Goal: Task Accomplishment & Management: Complete application form

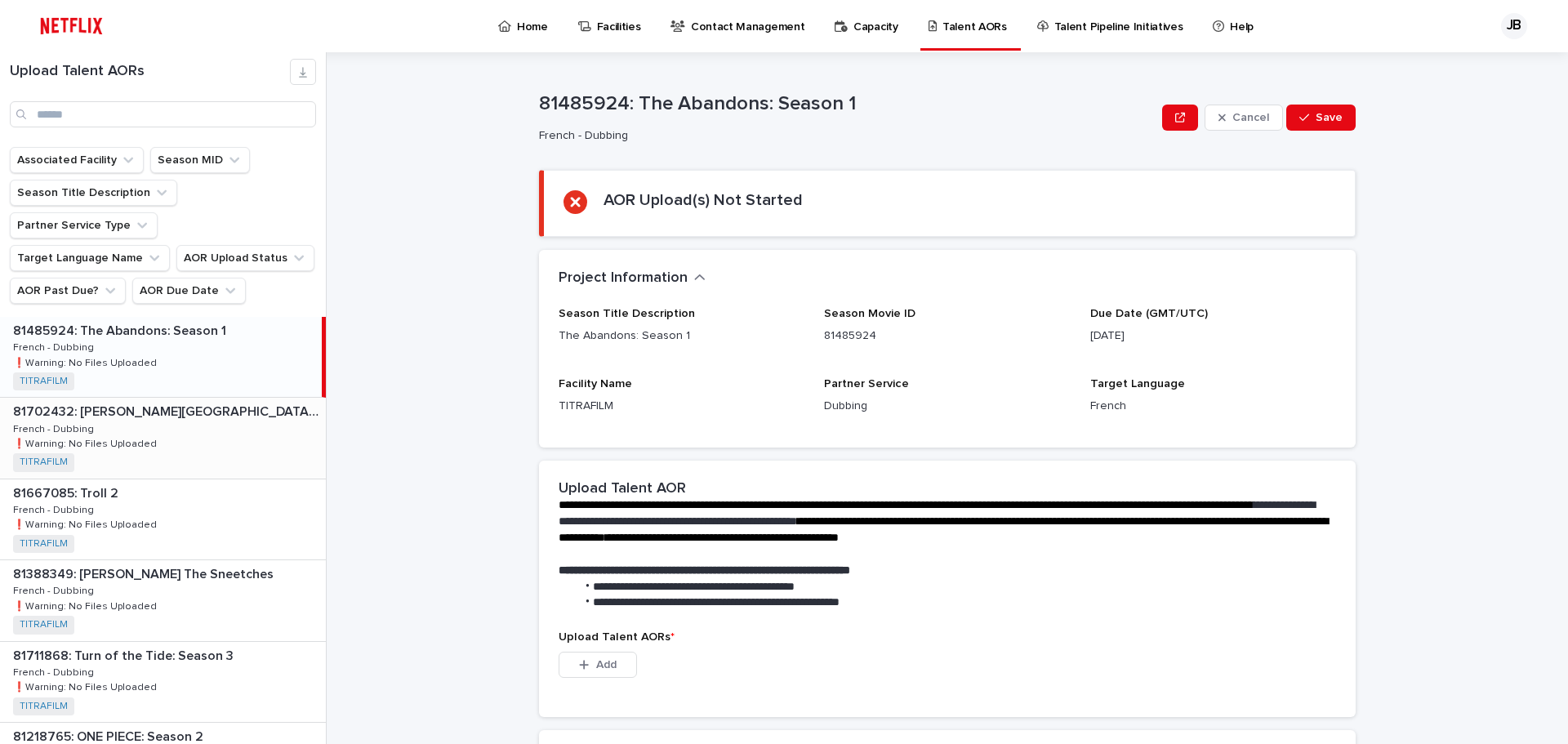
click at [210, 401] on p "81702432: [PERSON_NAME][GEOGRAPHIC_DATA] Trip" at bounding box center [168, 410] width 310 height 19
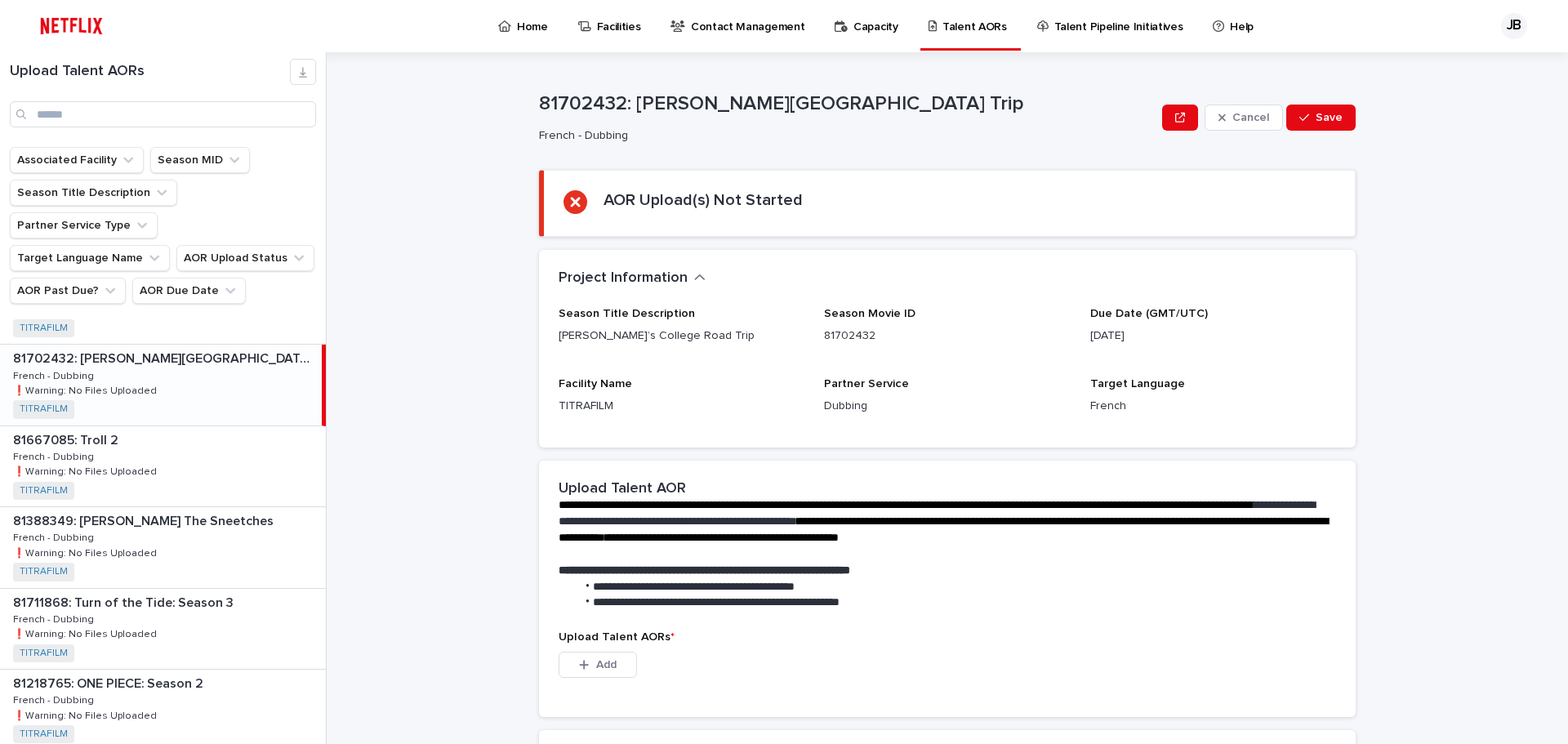
scroll to position [81, 0]
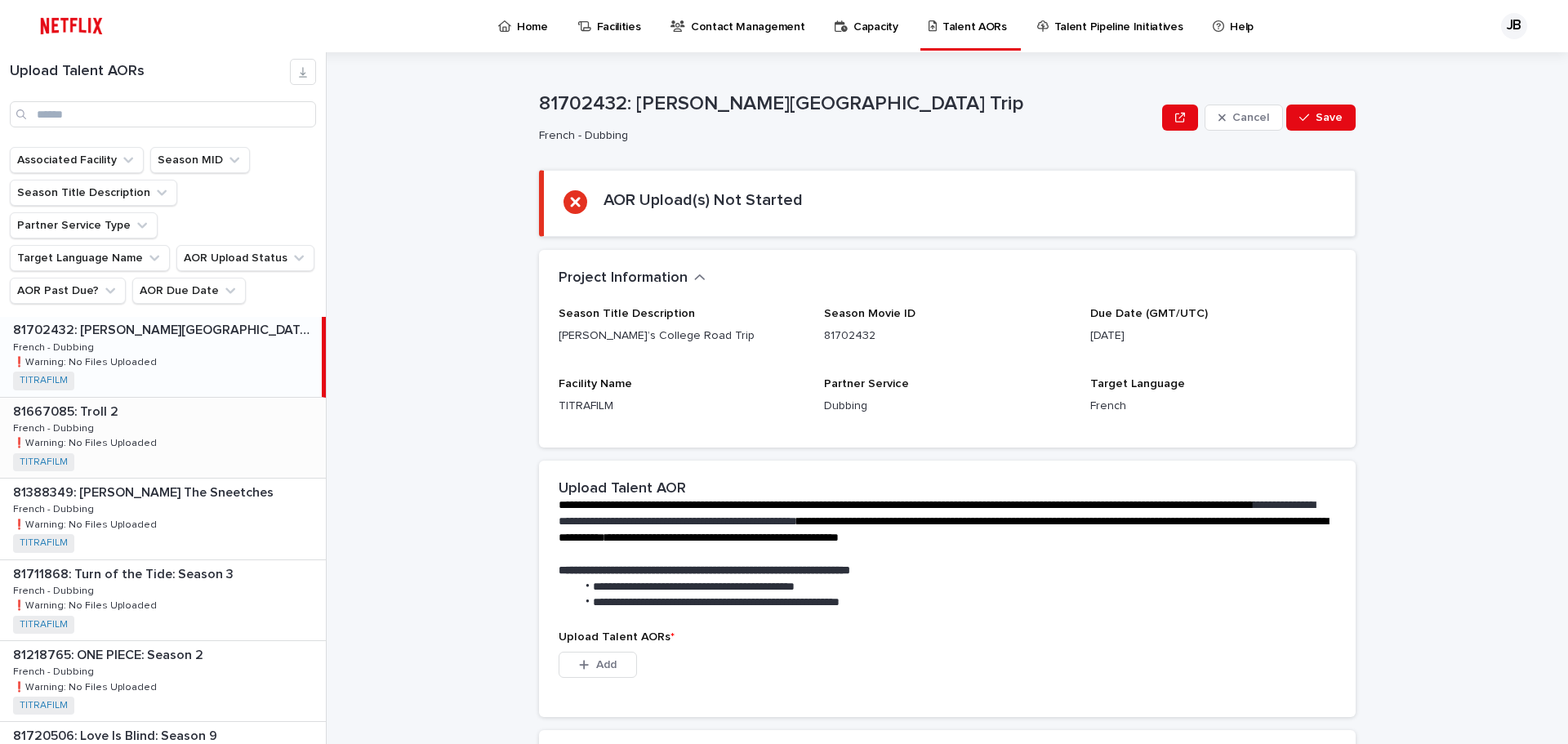
click at [210, 404] on p at bounding box center [166, 412] width 307 height 16
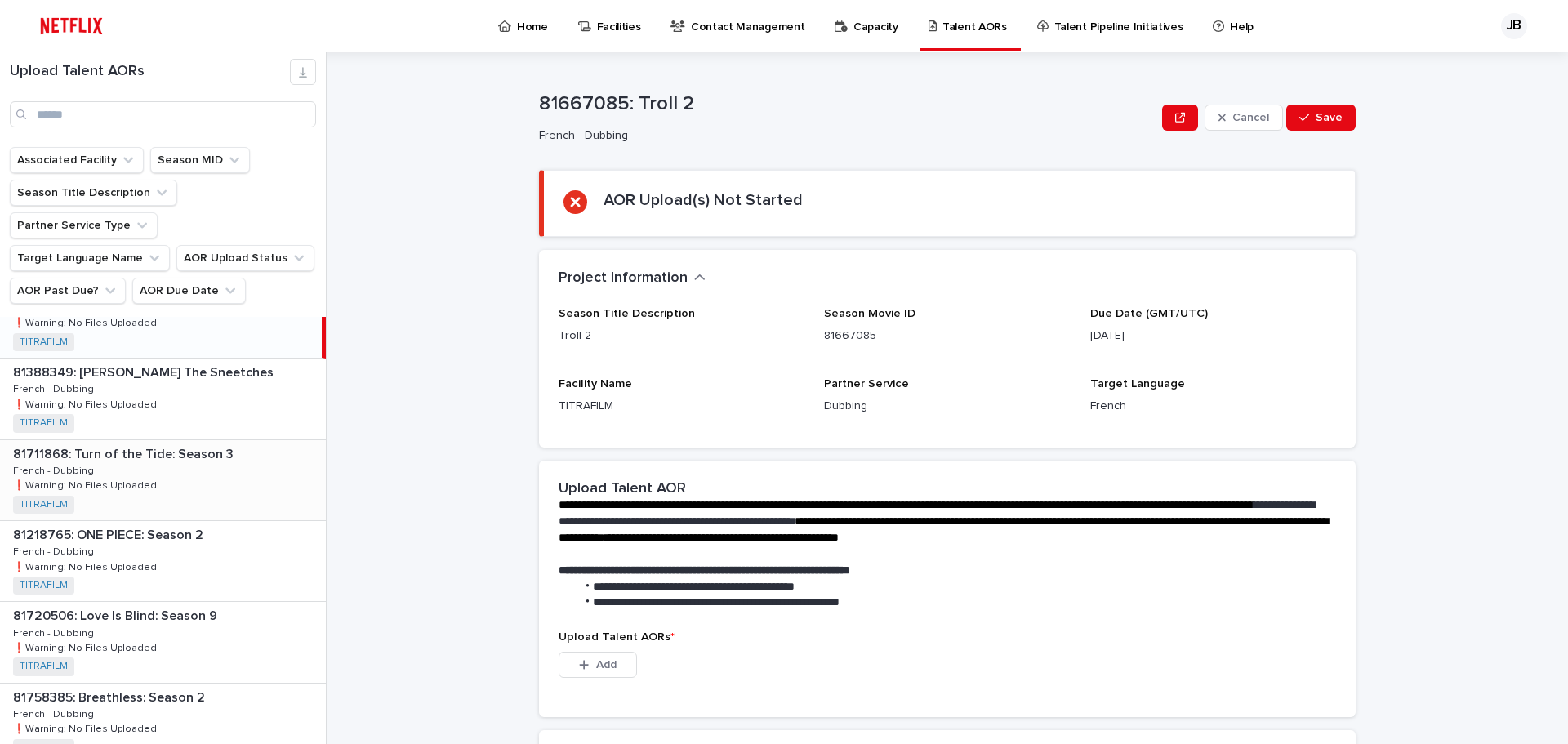
scroll to position [164, 0]
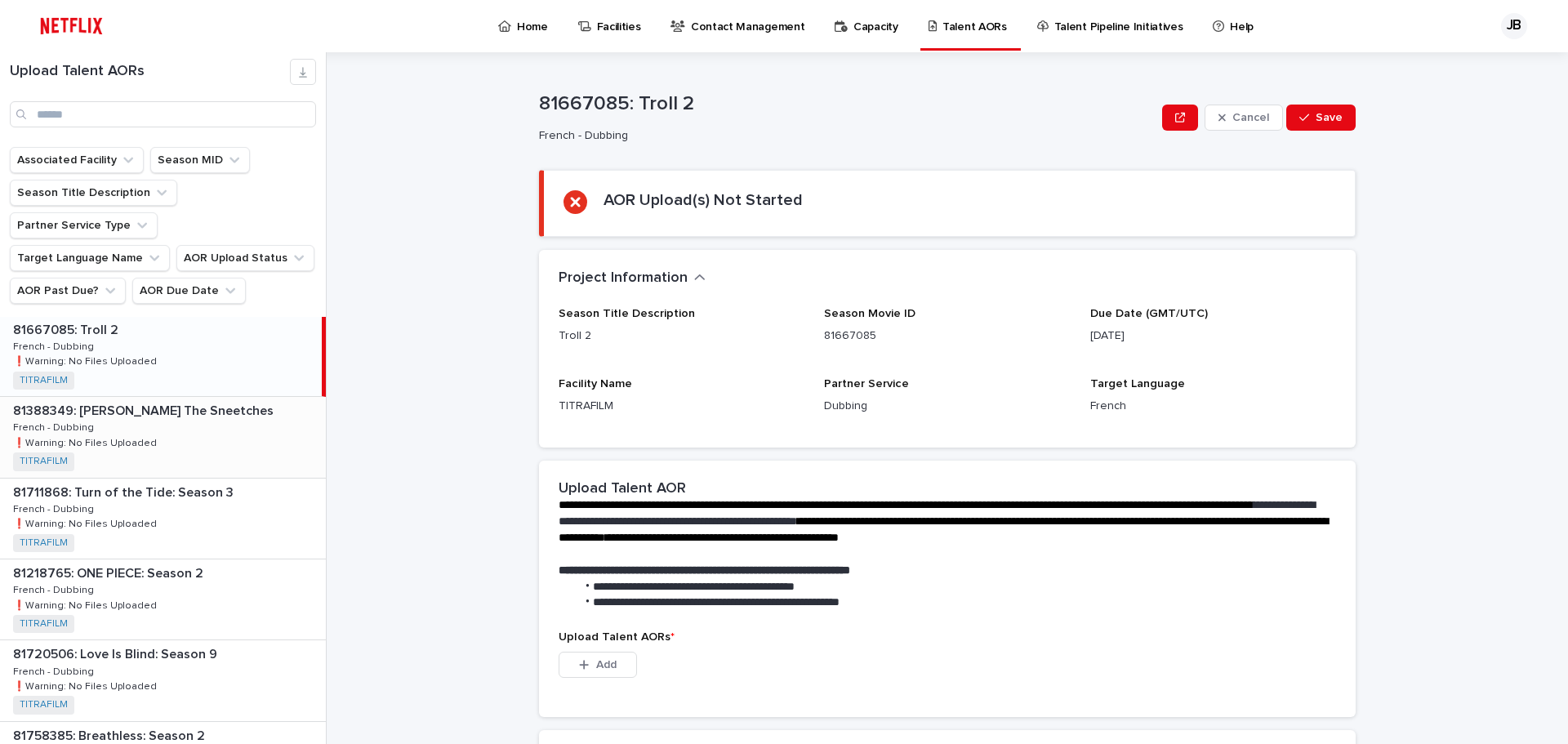
click at [181, 398] on div "81388349: [PERSON_NAME] The Sneetches 81388349: [PERSON_NAME] The Sneetches Fre…" at bounding box center [163, 437] width 326 height 80
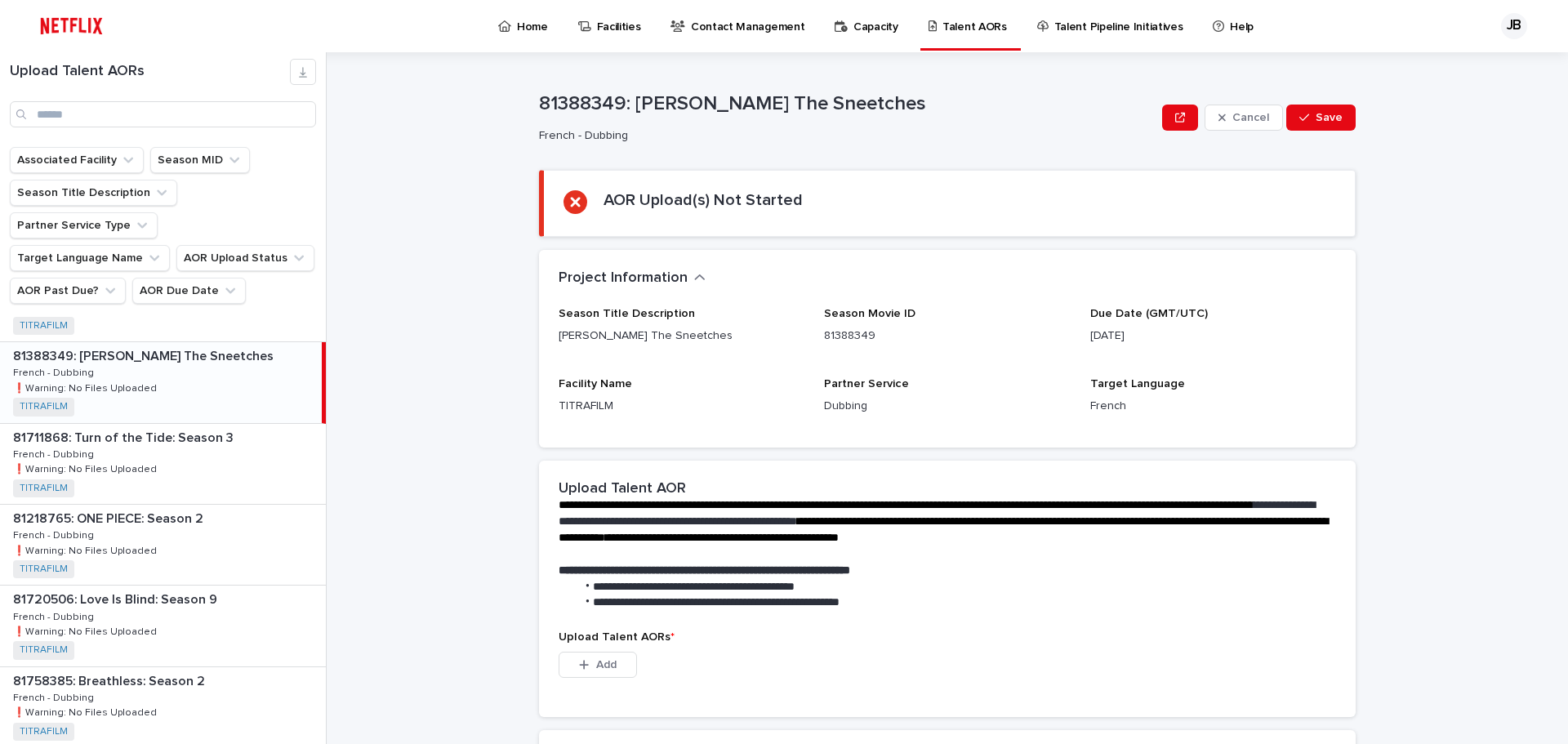
scroll to position [245, 0]
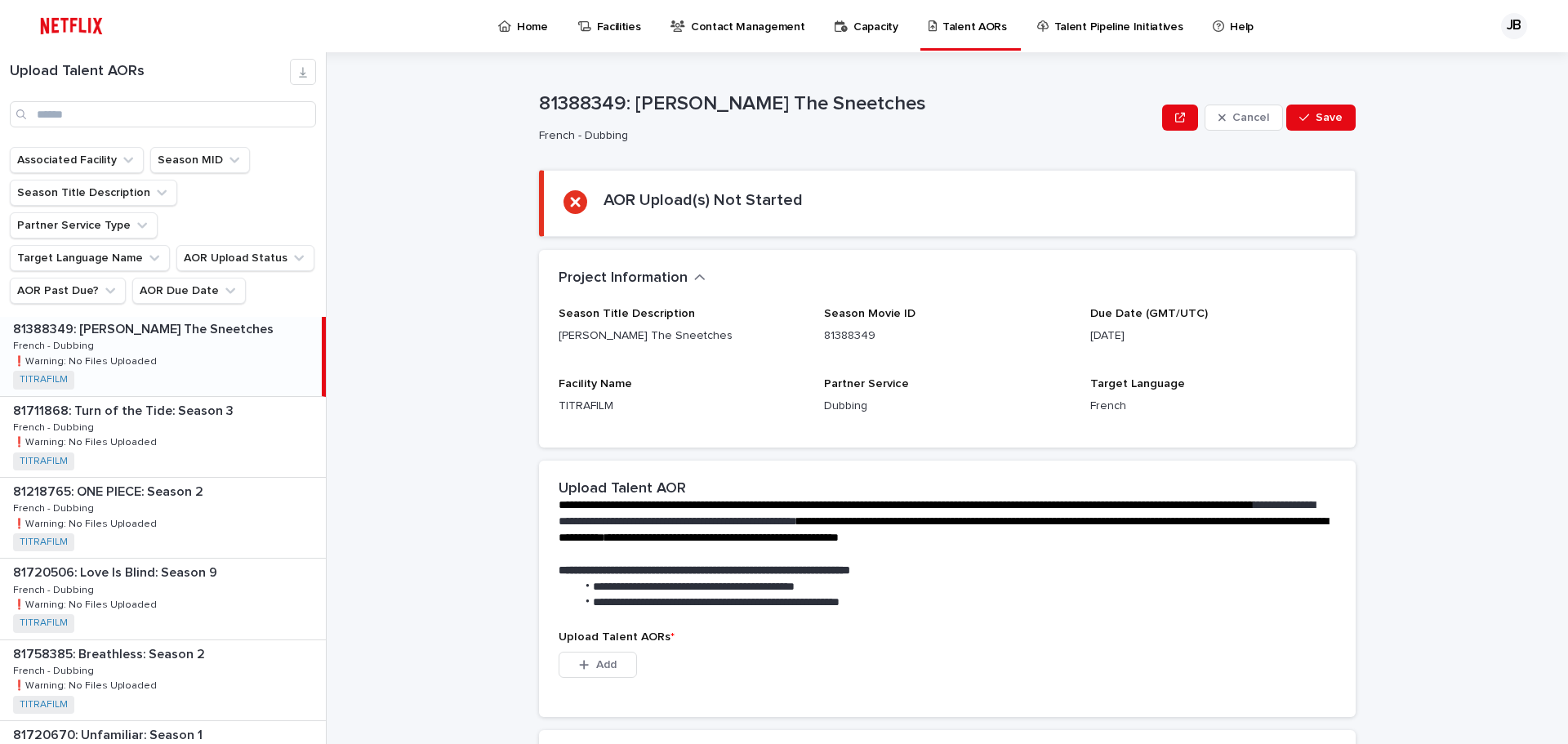
click at [181, 398] on div "81711868: Turn of the Tide: Season 3 81711868: Turn of the Tide: Season 3 Frenc…" at bounding box center [163, 437] width 326 height 80
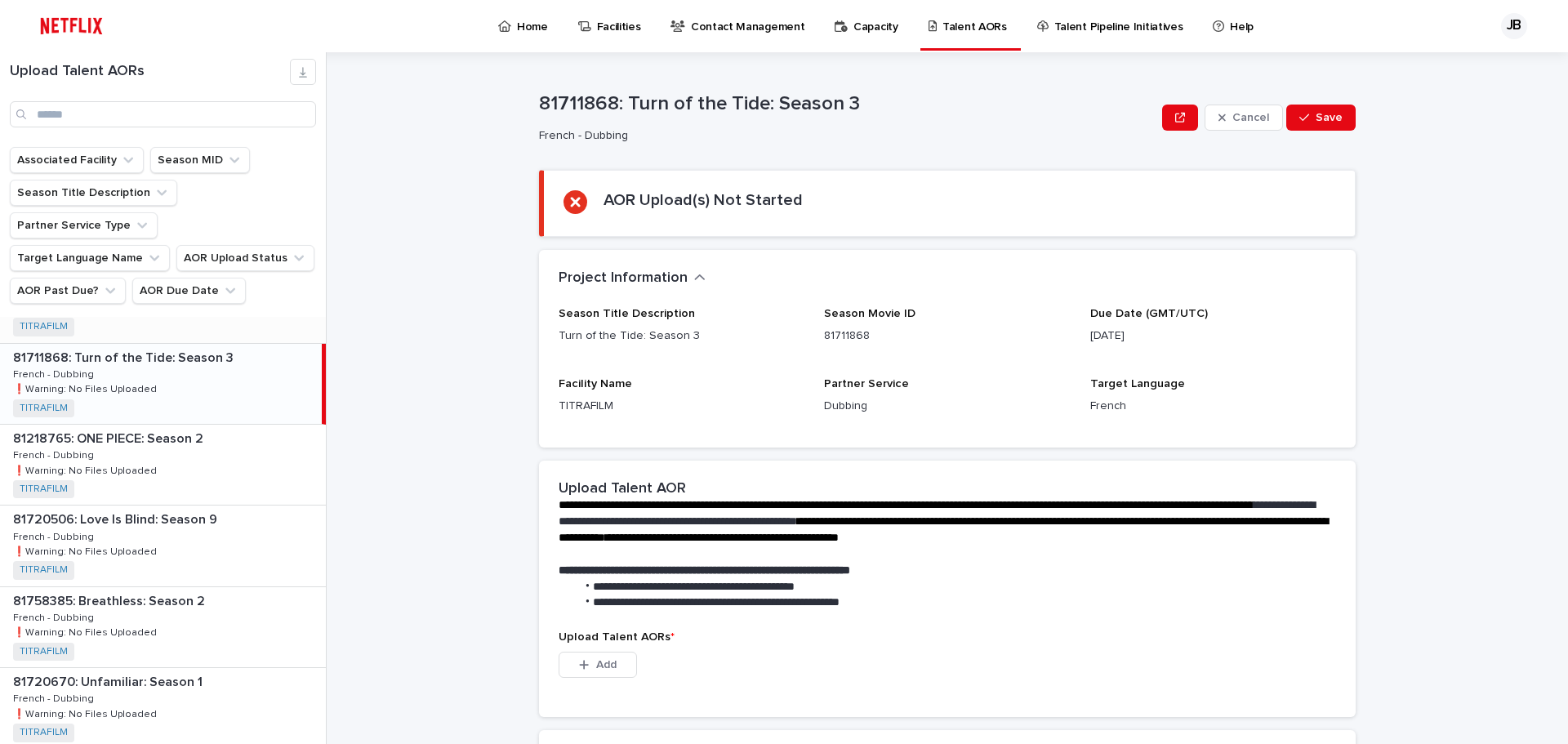
scroll to position [327, 0]
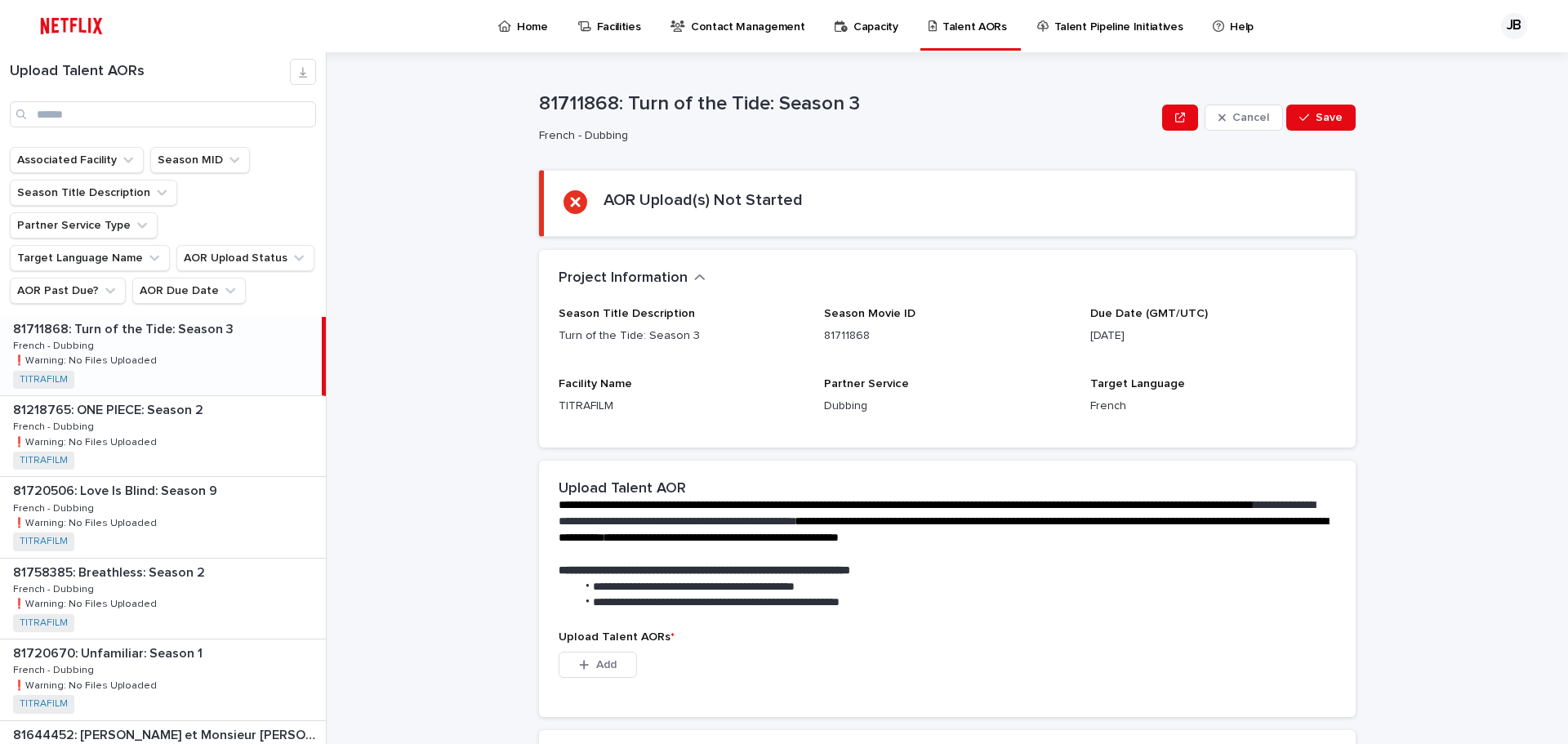
click at [181, 398] on div "81218765: ONE PIECE: Season 2 81218765: ONE PIECE: Season 2 French - Dubbing Fr…" at bounding box center [163, 436] width 326 height 80
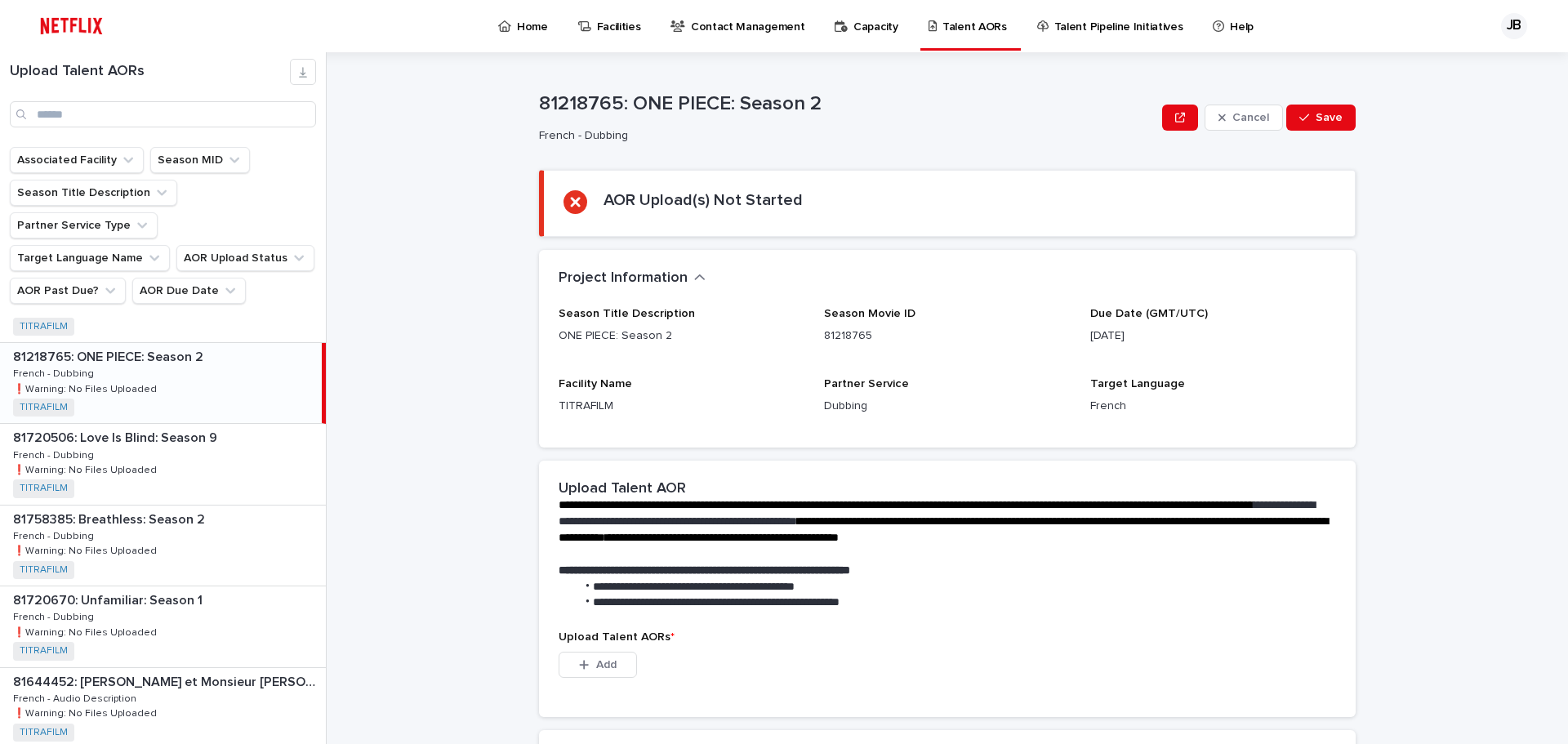
scroll to position [409, 0]
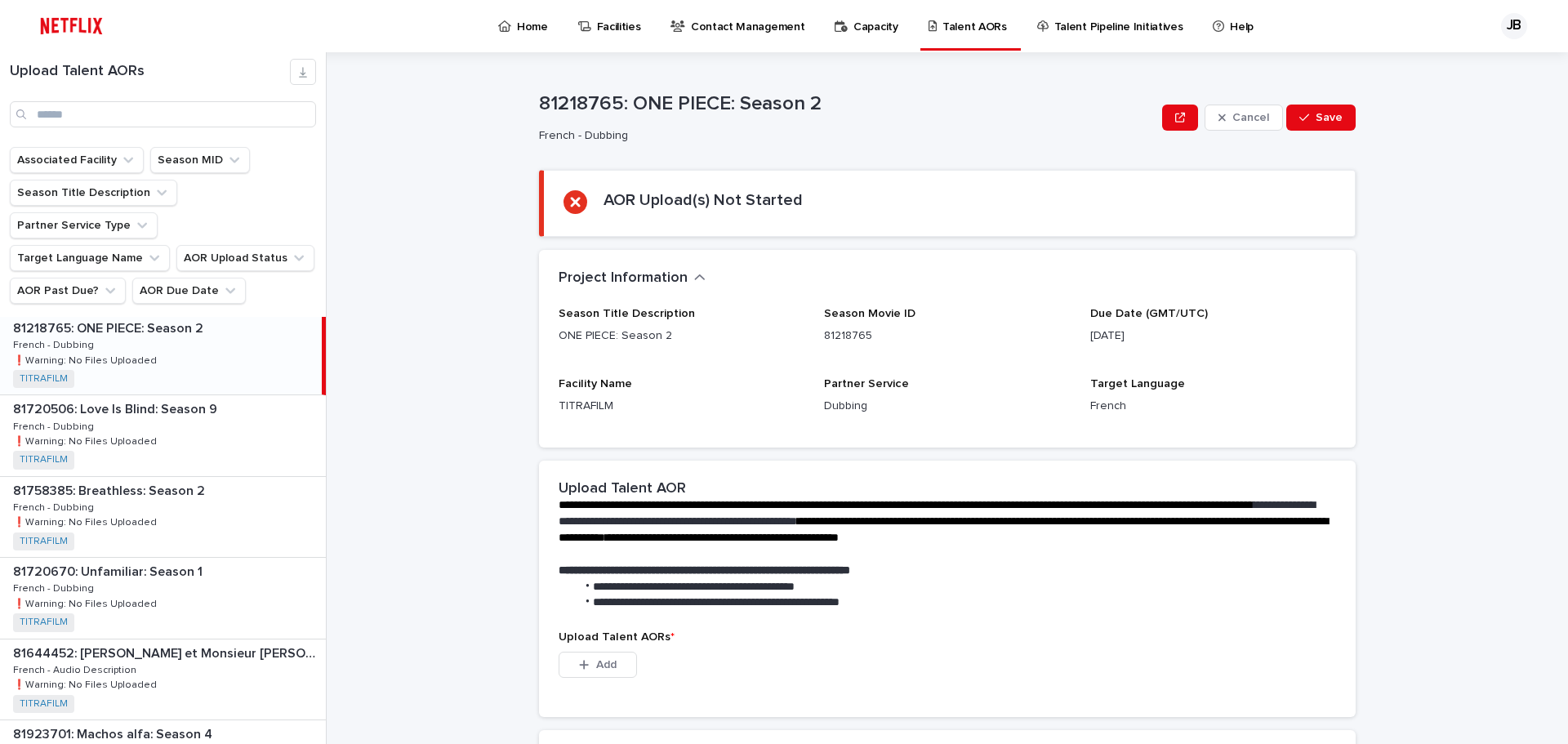
click at [181, 398] on div "81720506: Love Is Blind: Season 9 81720506: Love Is Blind: Season 9 French - Du…" at bounding box center [163, 435] width 326 height 80
click at [181, 398] on div "81758385: Breathless: Season 2 81758385: Breathless: Season 2 French - Dubbing …" at bounding box center [163, 435] width 326 height 80
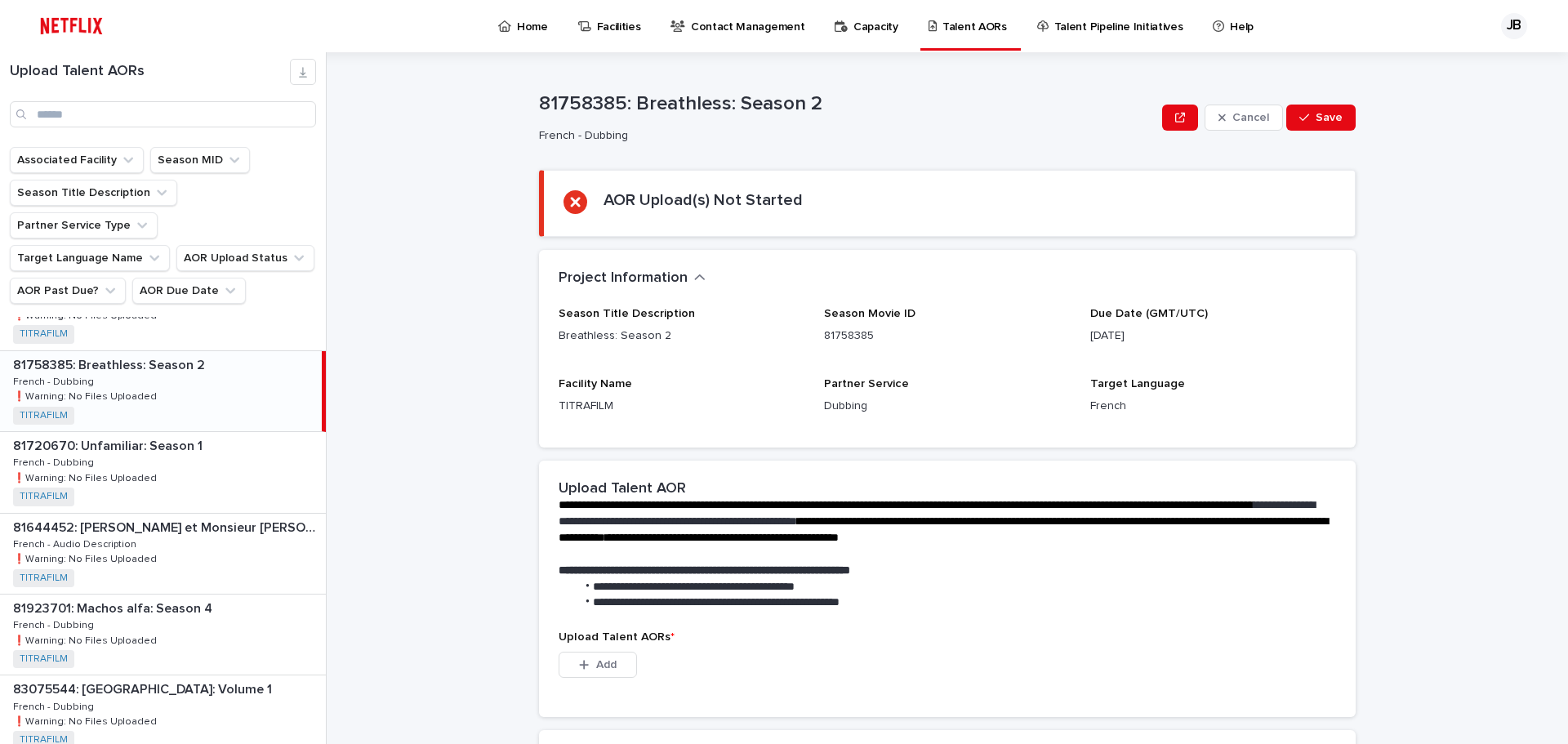
scroll to position [572, 0]
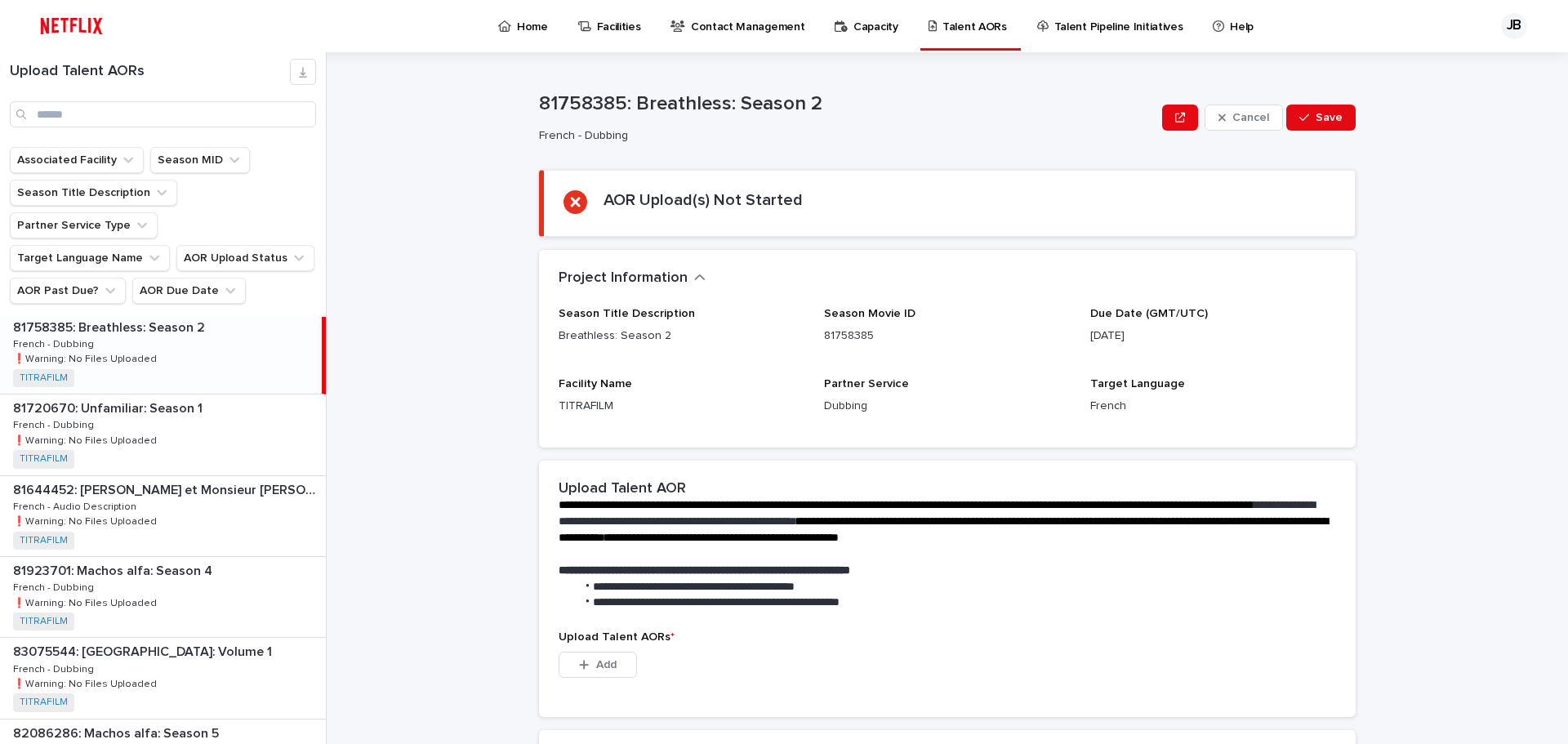
click at [181, 398] on div "81720670: Unfamiliar: Season 1 81720670: Unfamiliar: Season 1 French - Dubbing …" at bounding box center [163, 434] width 326 height 80
click at [181, 334] on div "81758385: Breathless: Season 2 81758385: Breathless: Season 2 French - Dubbing …" at bounding box center [163, 354] width 326 height 80
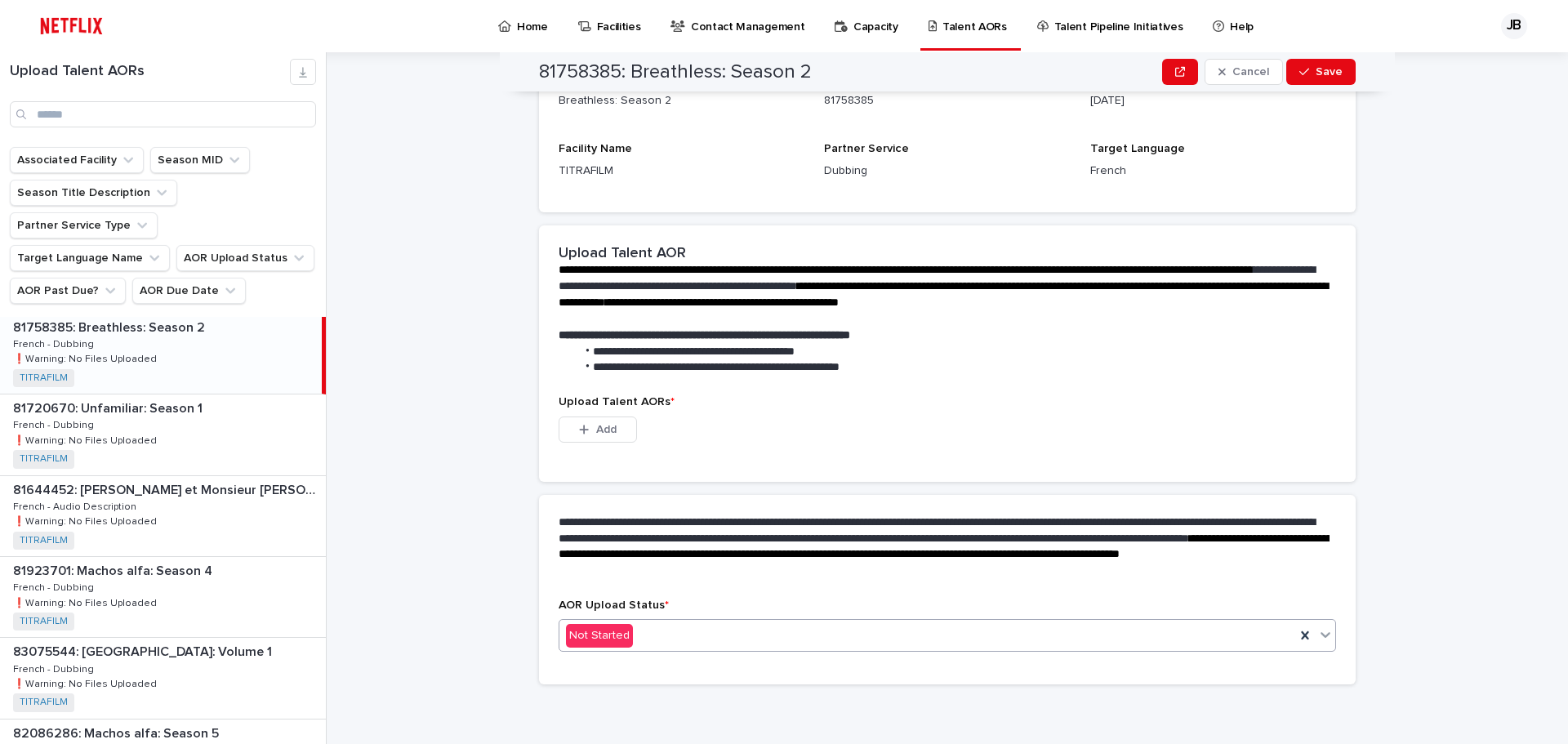
click at [679, 636] on div "Not Started" at bounding box center [927, 635] width 736 height 27
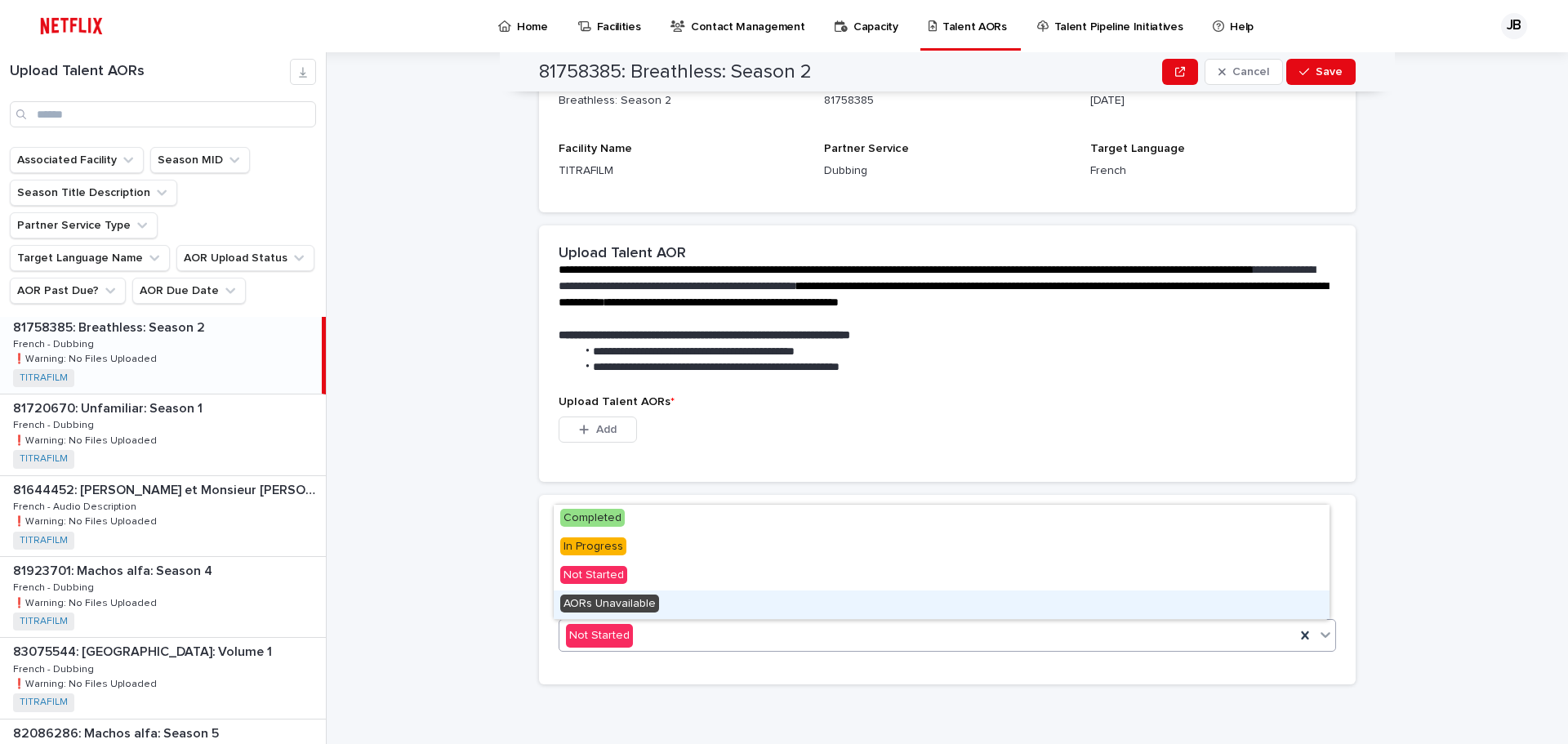
click at [671, 601] on div "AORs Unavailable" at bounding box center [942, 605] width 776 height 29
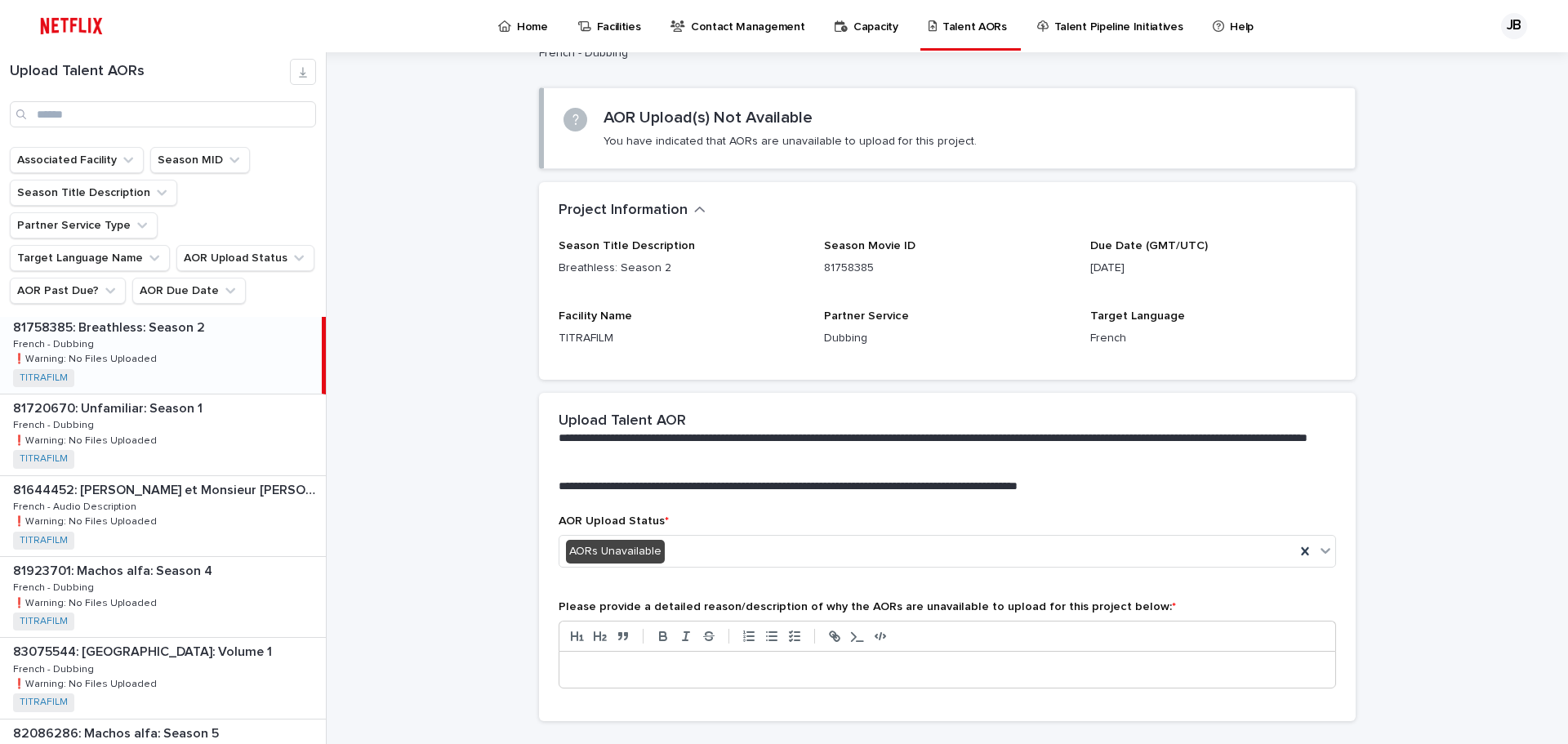
scroll to position [107, 0]
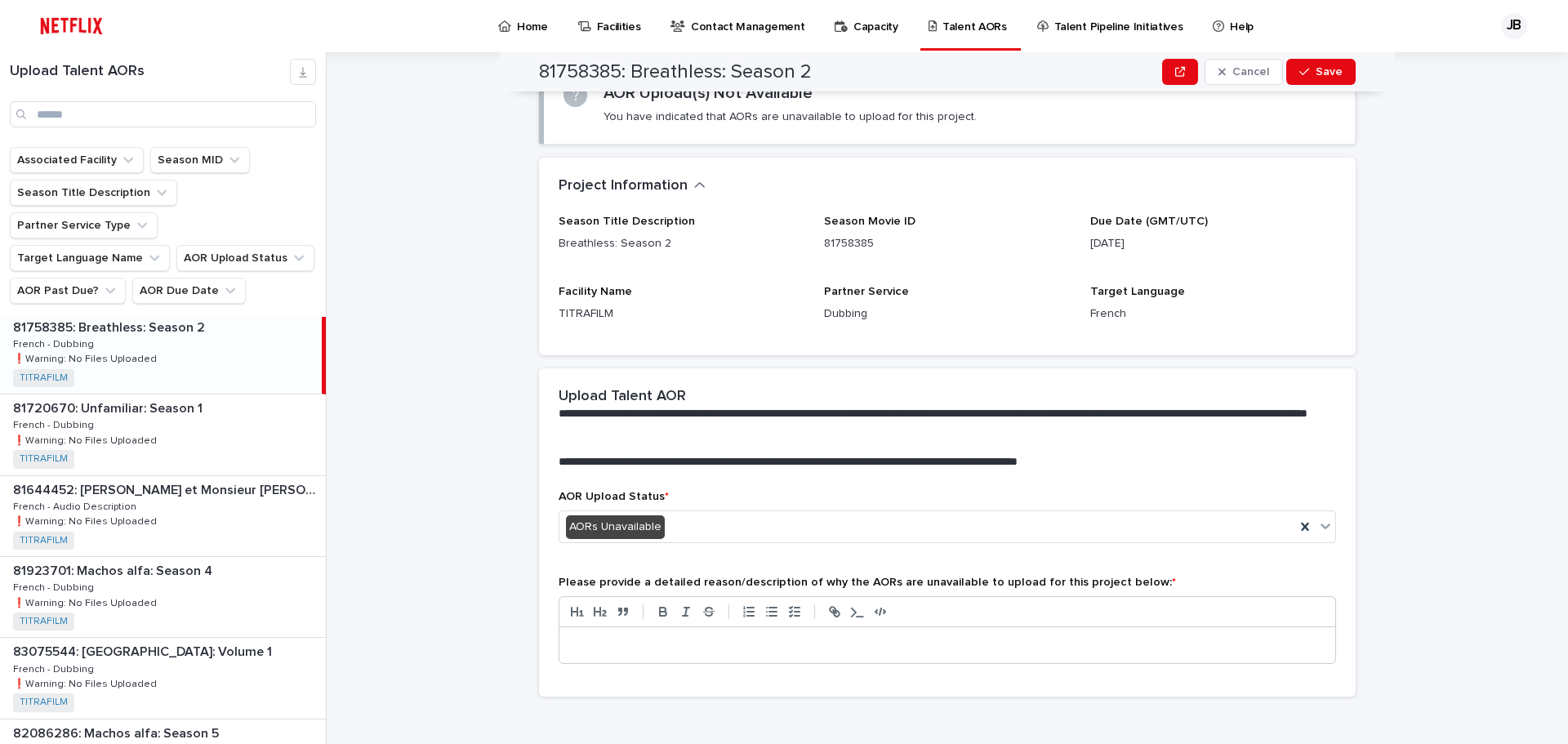
click at [637, 641] on p at bounding box center [948, 645] width 751 height 16
click at [582, 645] on p "**********" at bounding box center [948, 645] width 751 height 16
click at [1308, 70] on div "button" at bounding box center [1307, 72] width 16 height 12
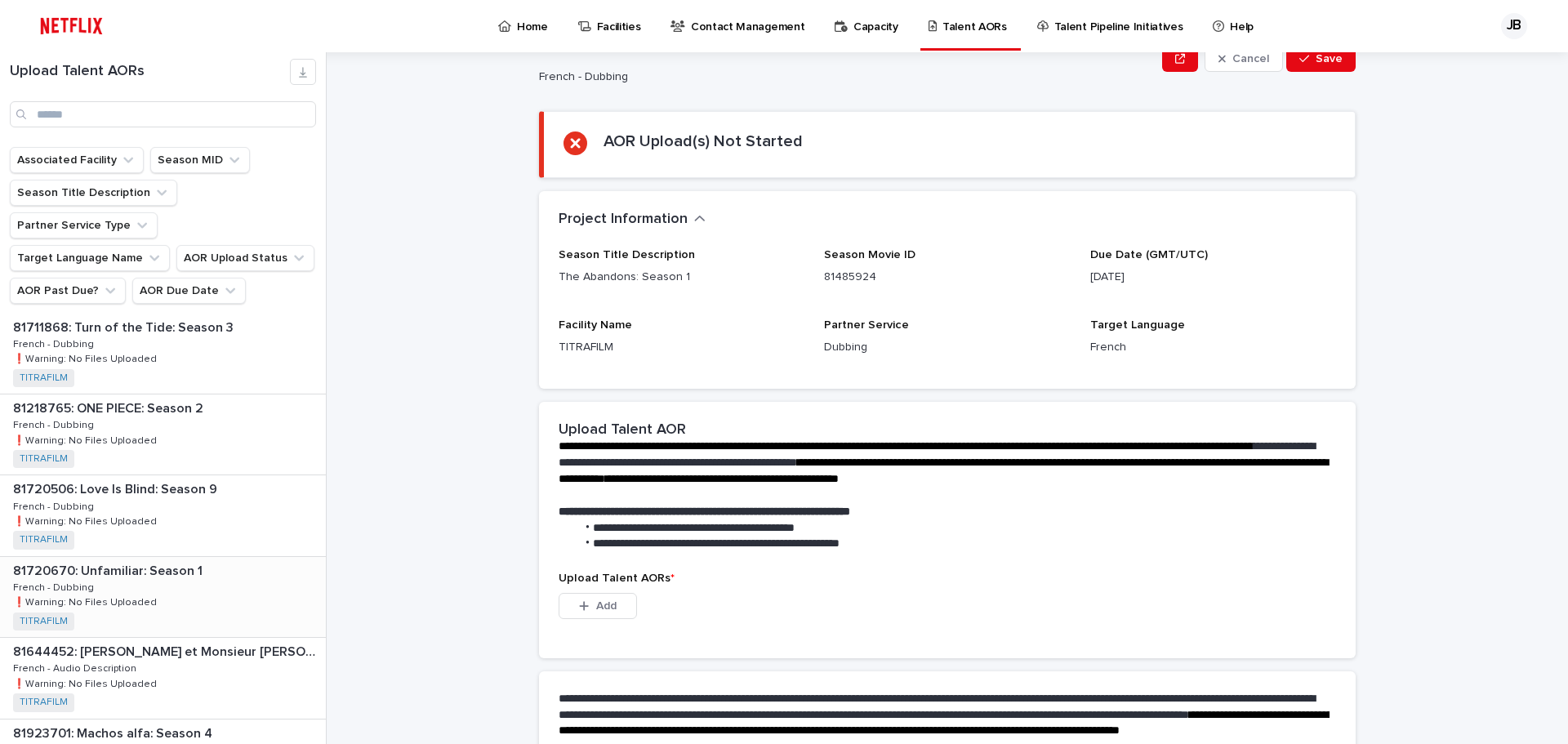
scroll to position [328, 0]
click at [183, 479] on p "81720506: Love Is Blind: Season 9" at bounding box center [117, 488] width 207 height 19
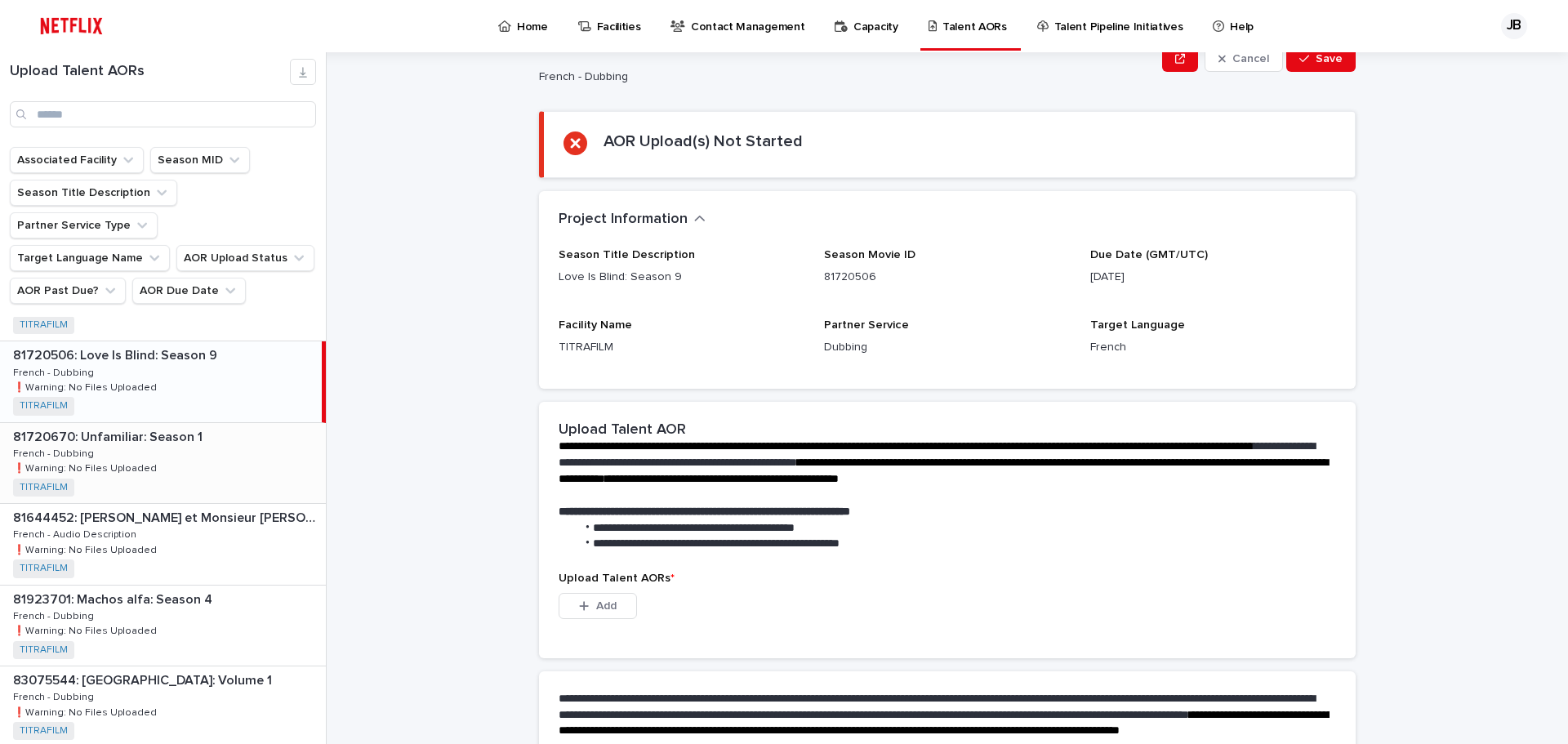
scroll to position [491, 0]
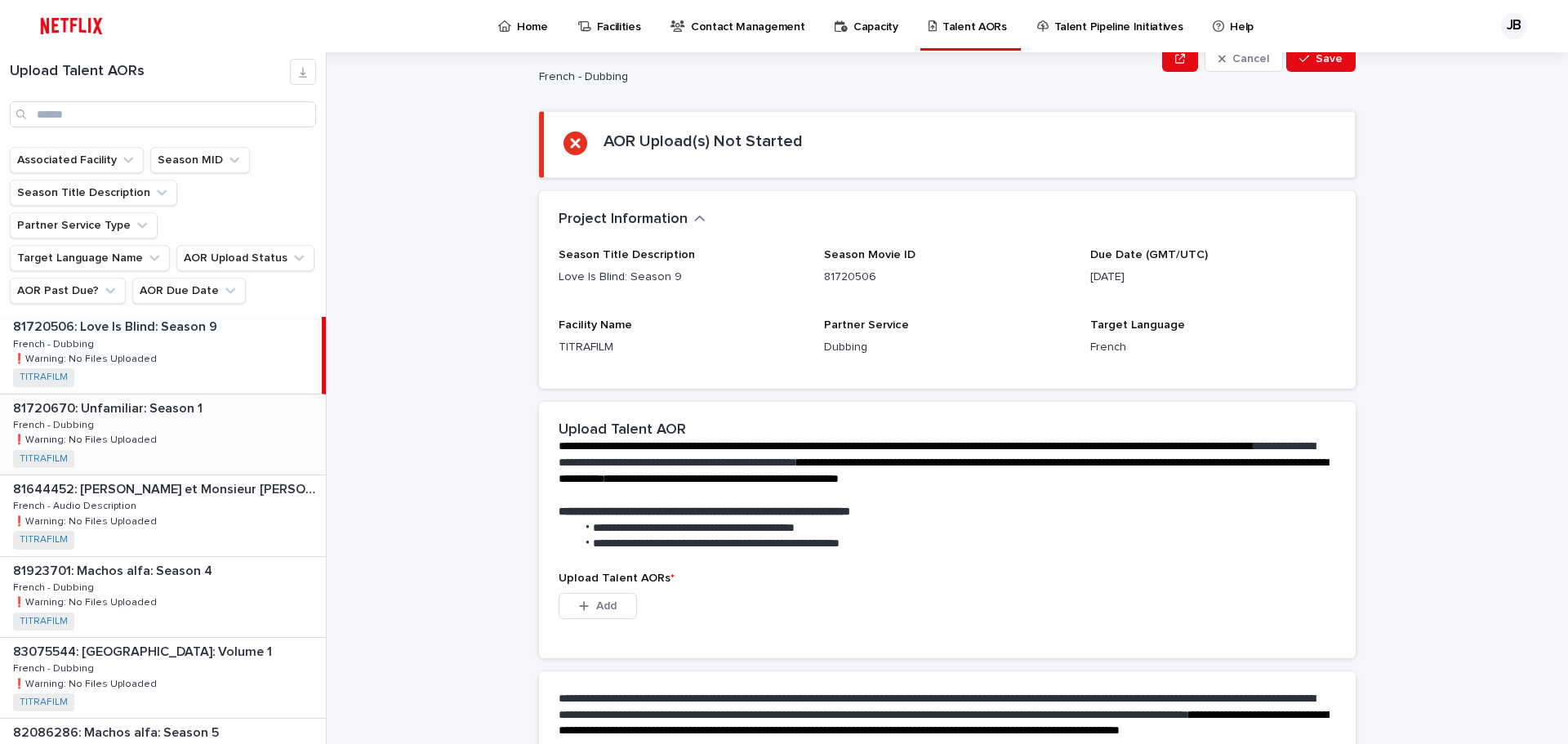
click at [201, 395] on div "81720670: Unfamiliar: Season 1 81720670: Unfamiliar: Season 1 French - Dubbing …" at bounding box center [163, 434] width 326 height 80
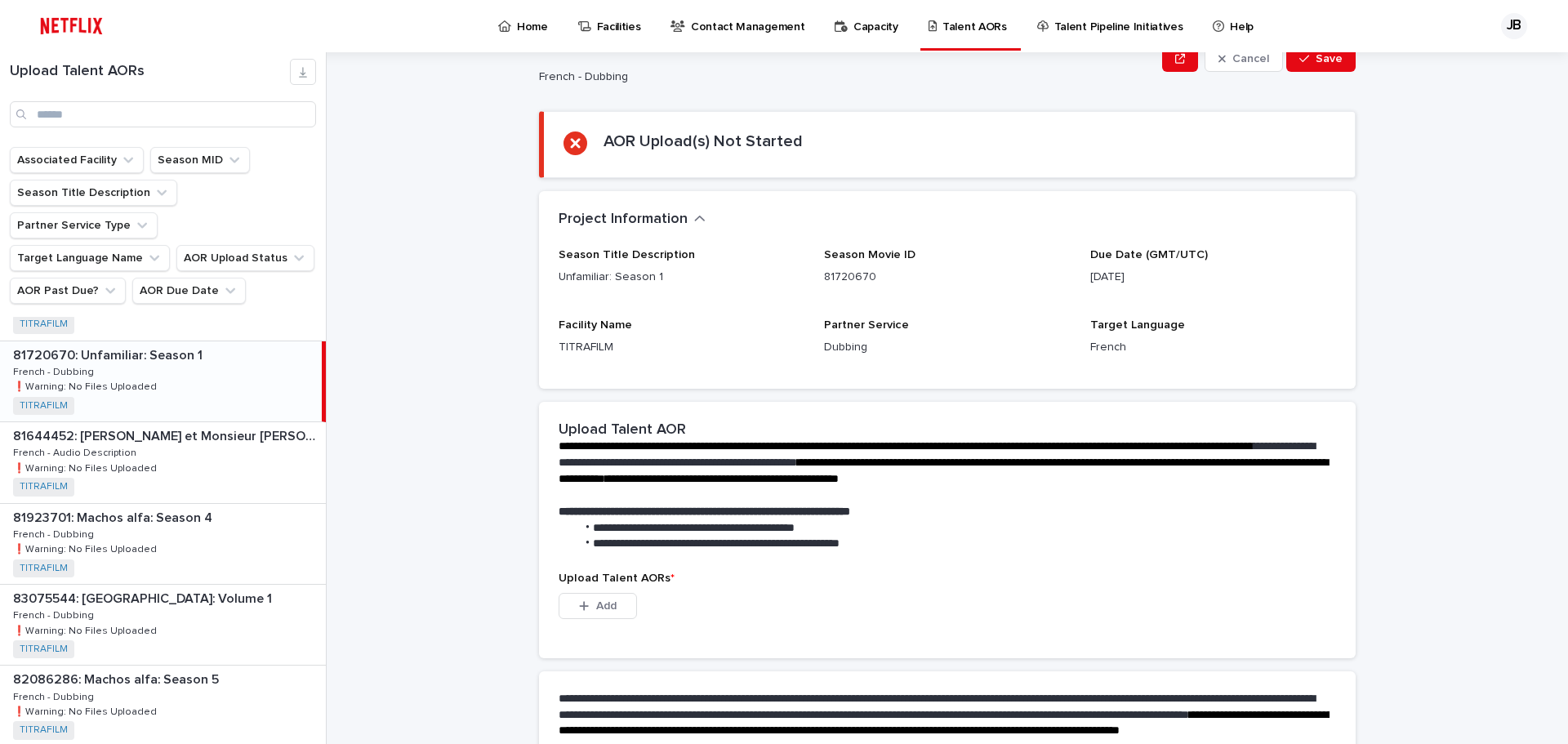
scroll to position [573, 0]
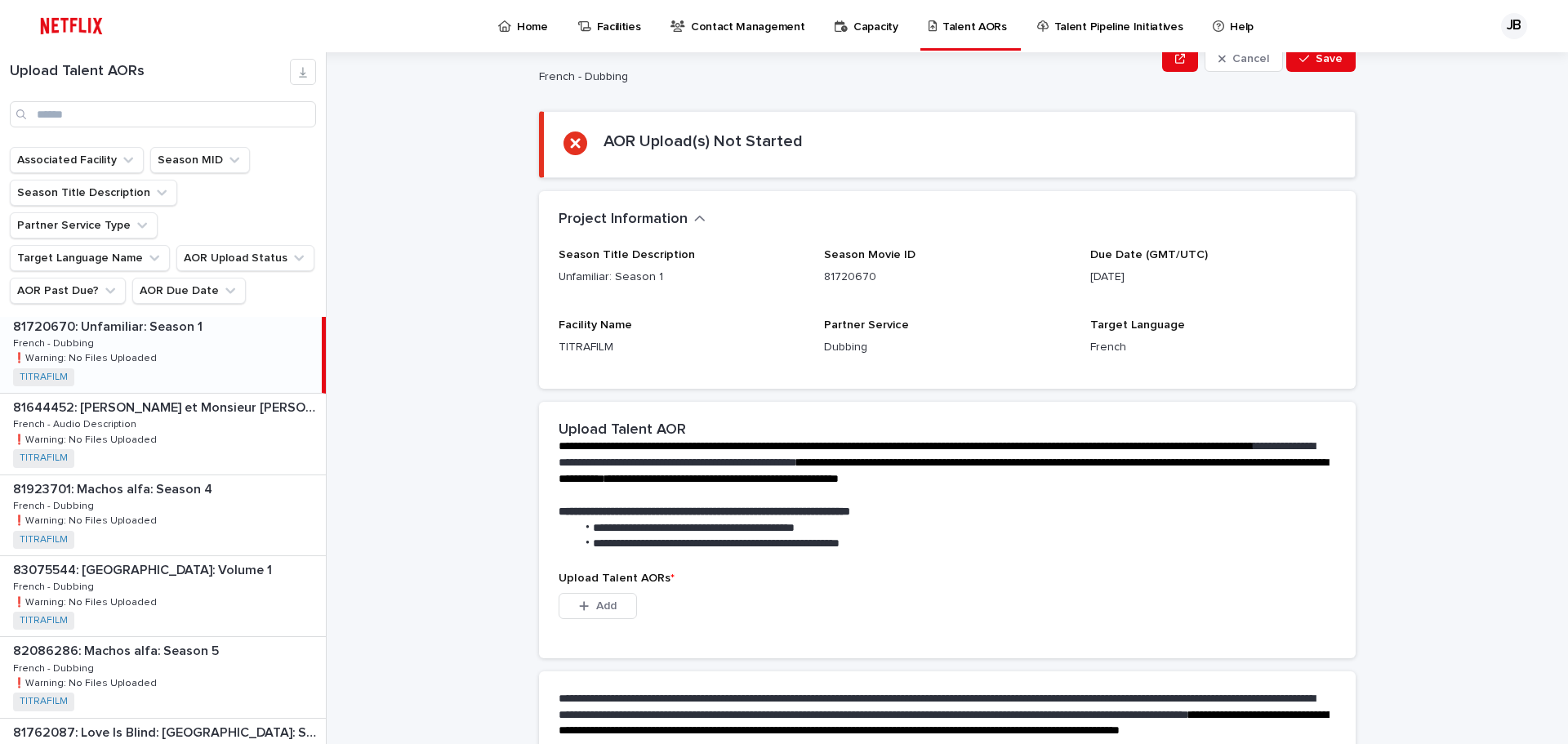
click at [201, 395] on div "81644452: [PERSON_NAME] et Monsieur [PERSON_NAME] 81644452: [PERSON_NAME] et Mo…" at bounding box center [163, 433] width 326 height 80
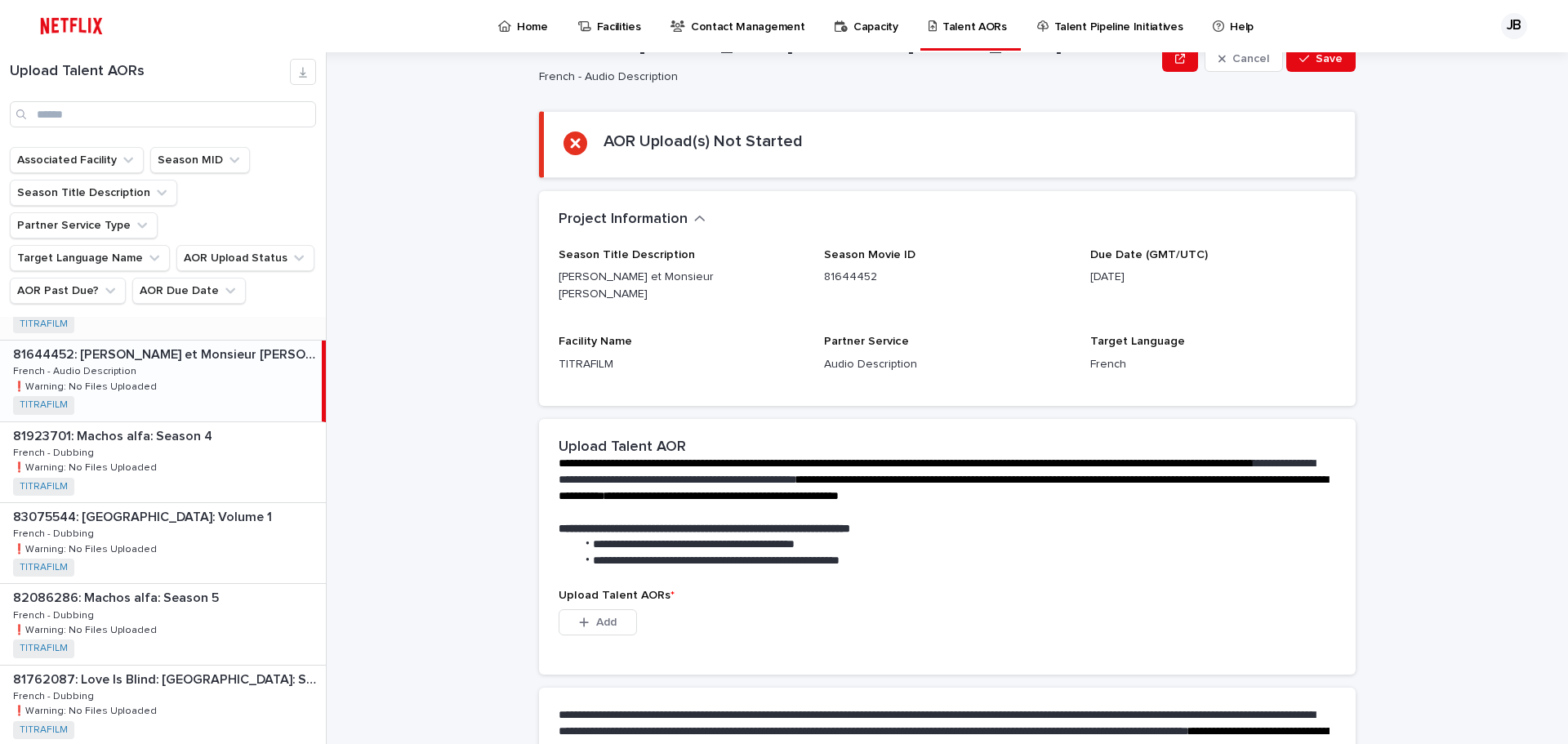
scroll to position [654, 0]
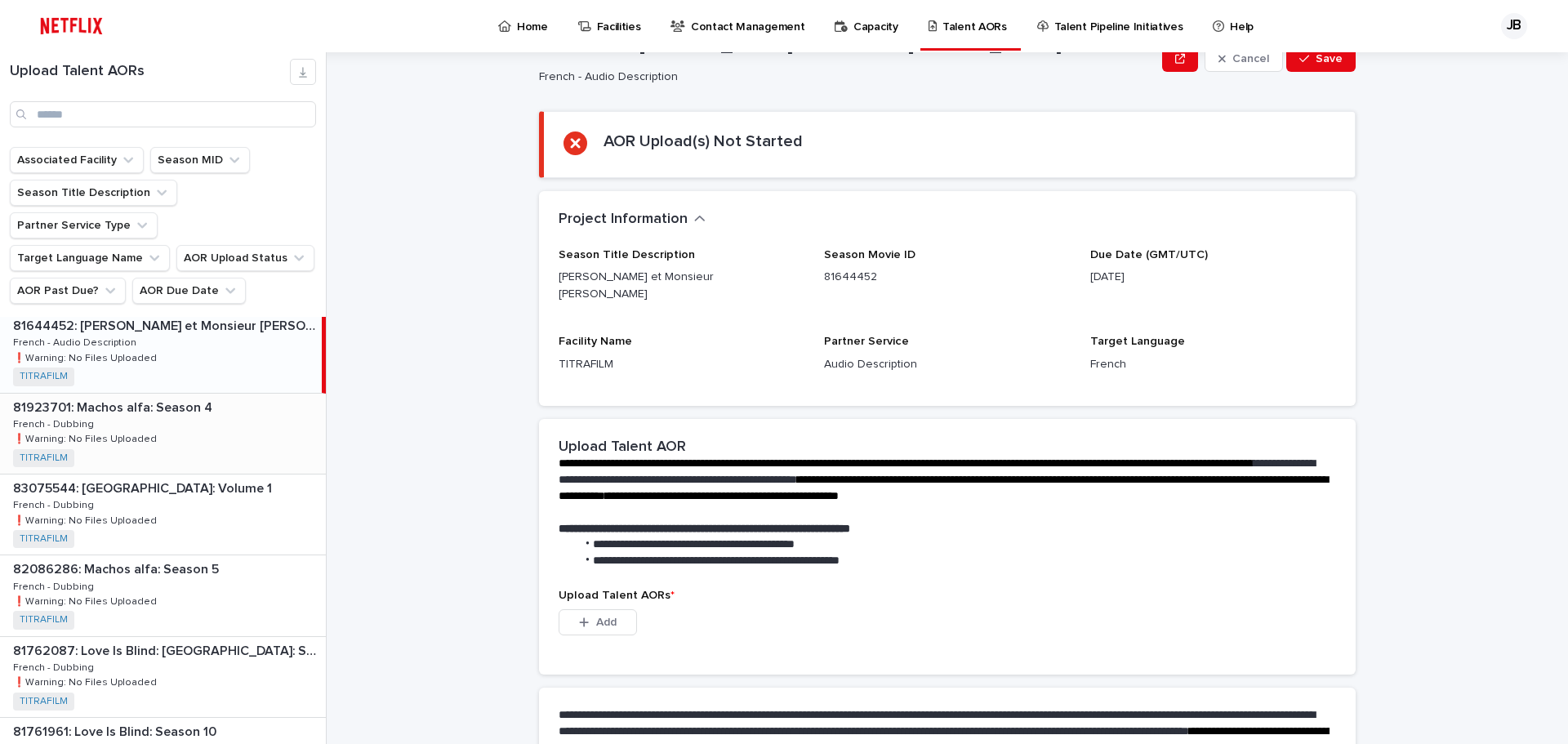
click at [201, 395] on div "81923701: Machos alfa: Season 4 81923701: Machos alfa: Season 4 French - Dubbin…" at bounding box center [163, 433] width 326 height 80
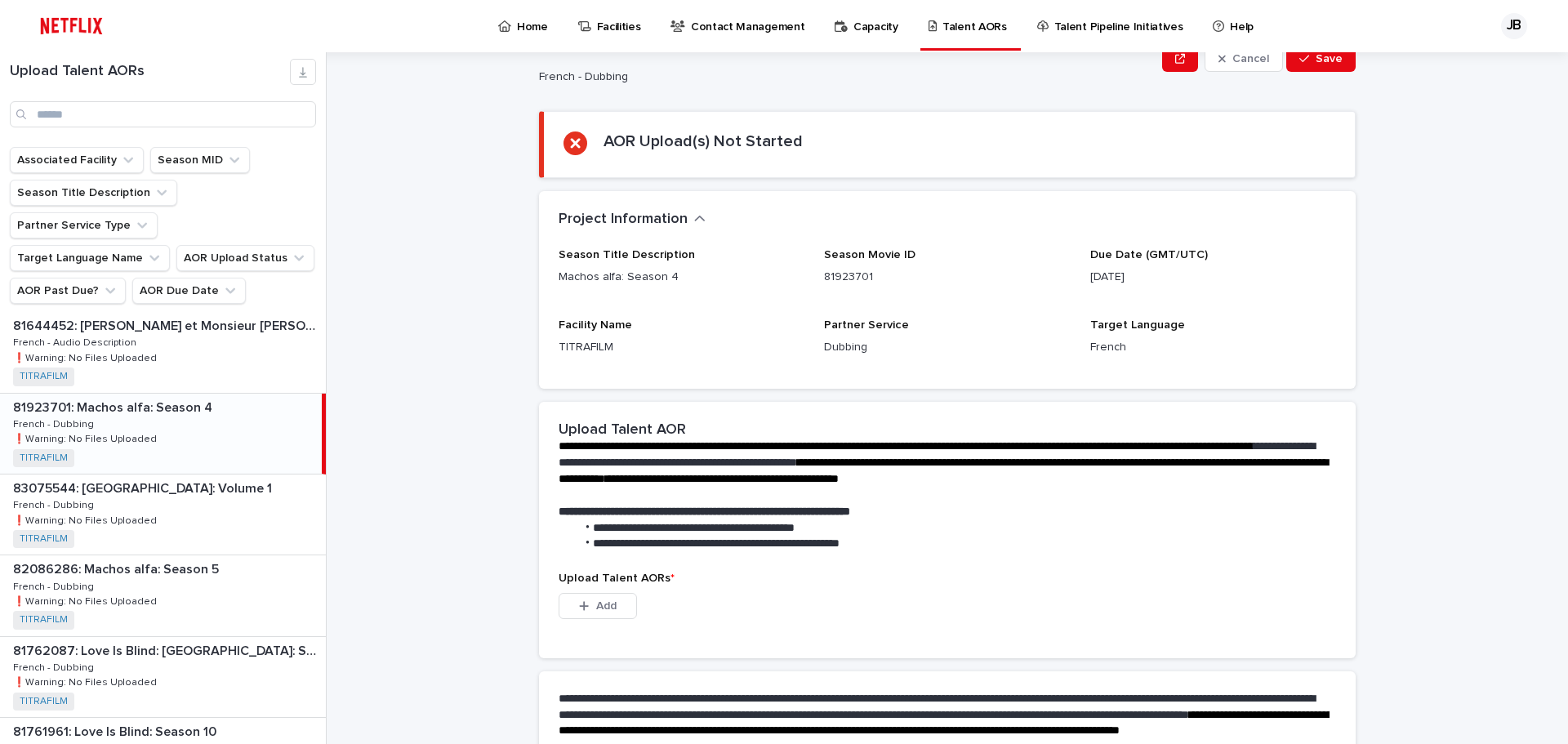
scroll to position [736, 0]
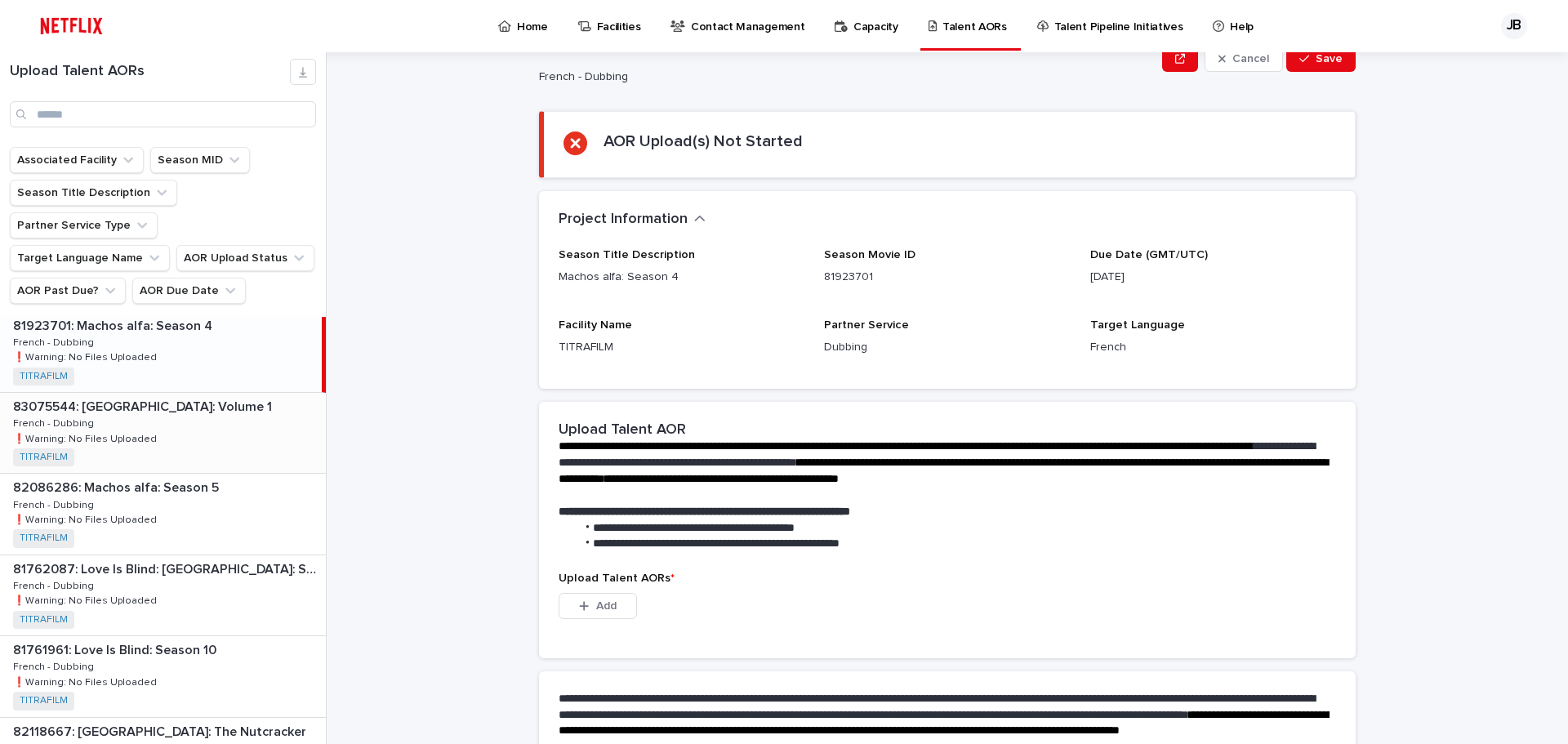
click at [201, 395] on div "83075544: Sesame Street: Volume 1 83075544: [GEOGRAPHIC_DATA]: Volume 1 French …" at bounding box center [163, 432] width 326 height 80
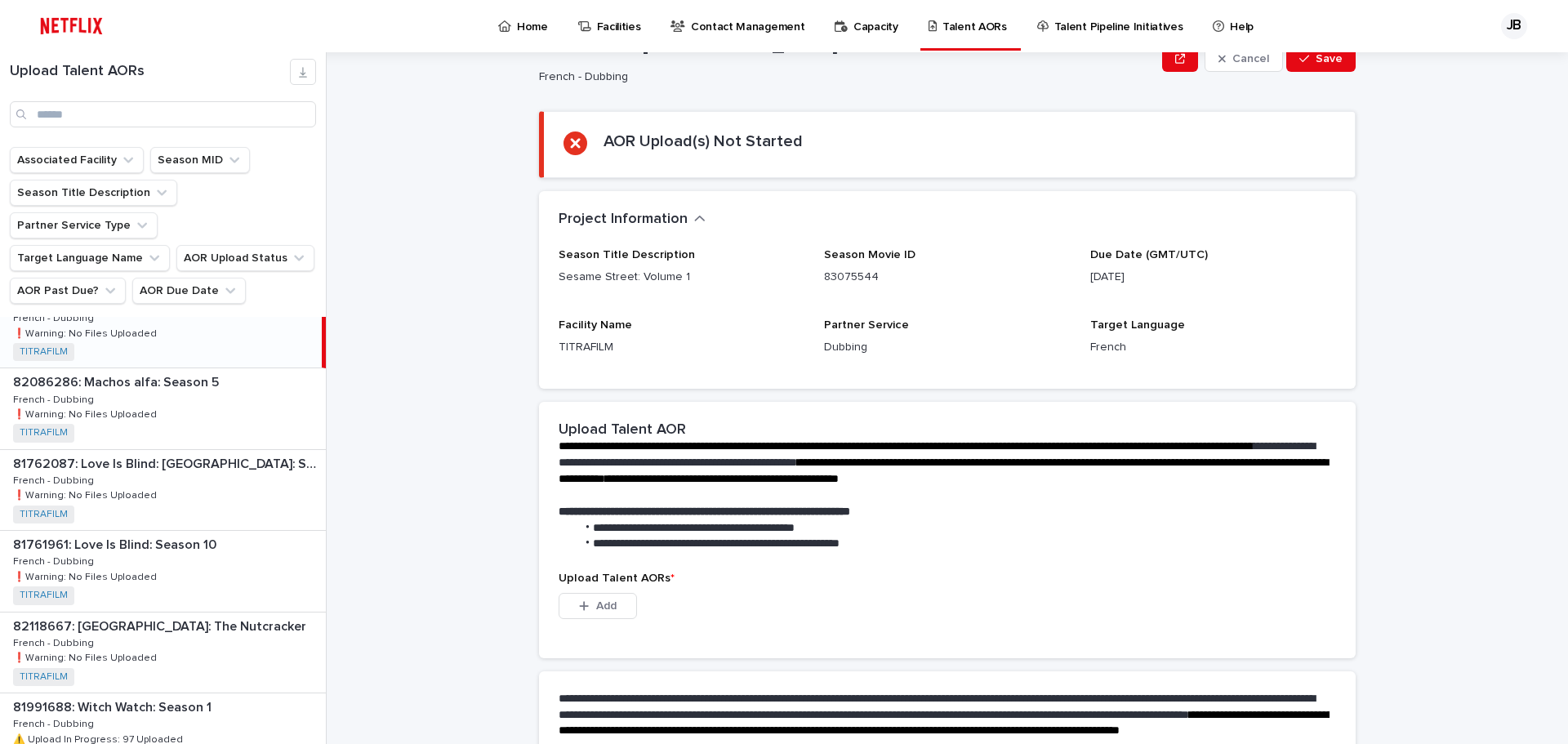
scroll to position [818, 0]
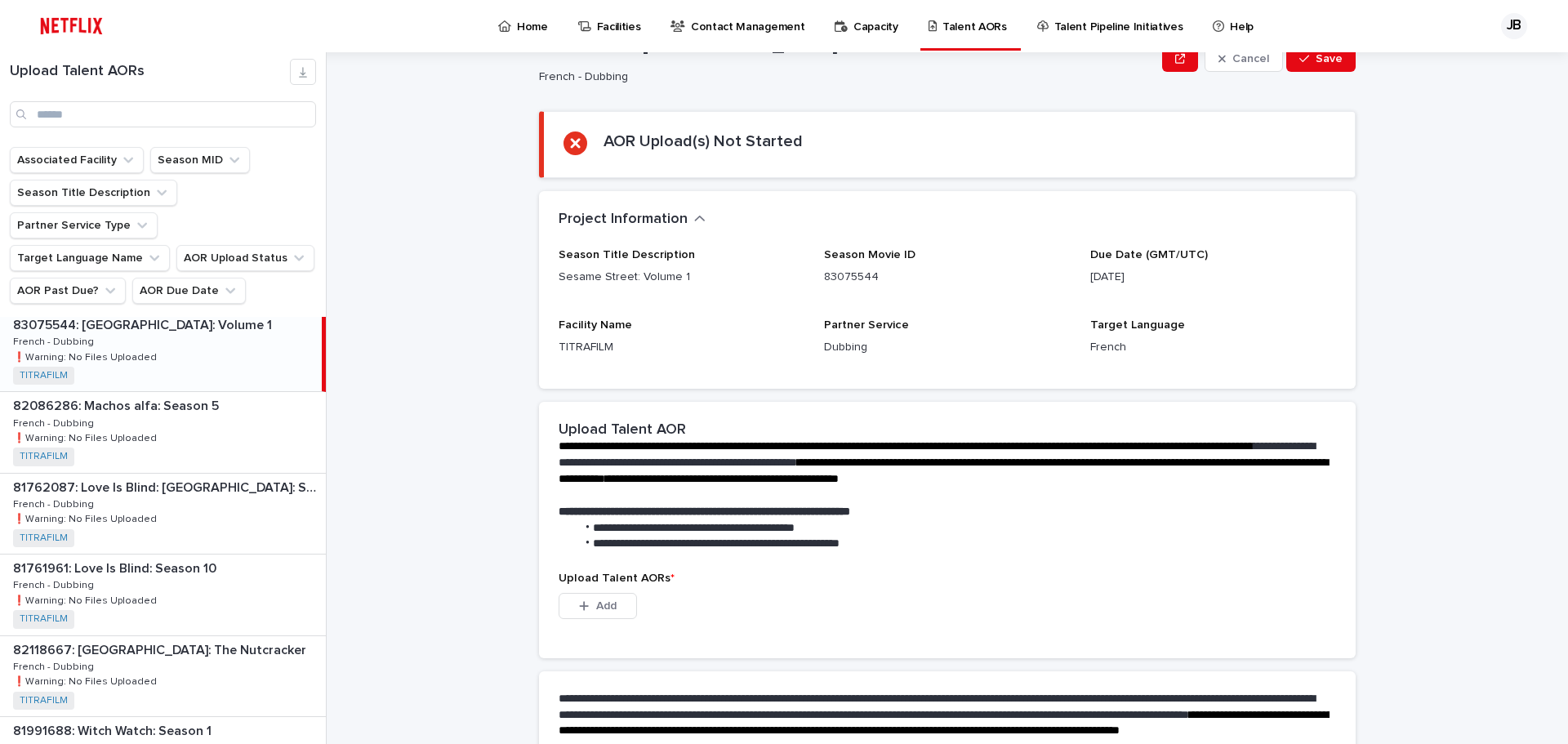
click at [201, 395] on div "82086286: Machos alfa: Season 5 82086286: Machos alfa: Season 5 French - Dubbin…" at bounding box center [163, 432] width 326 height 80
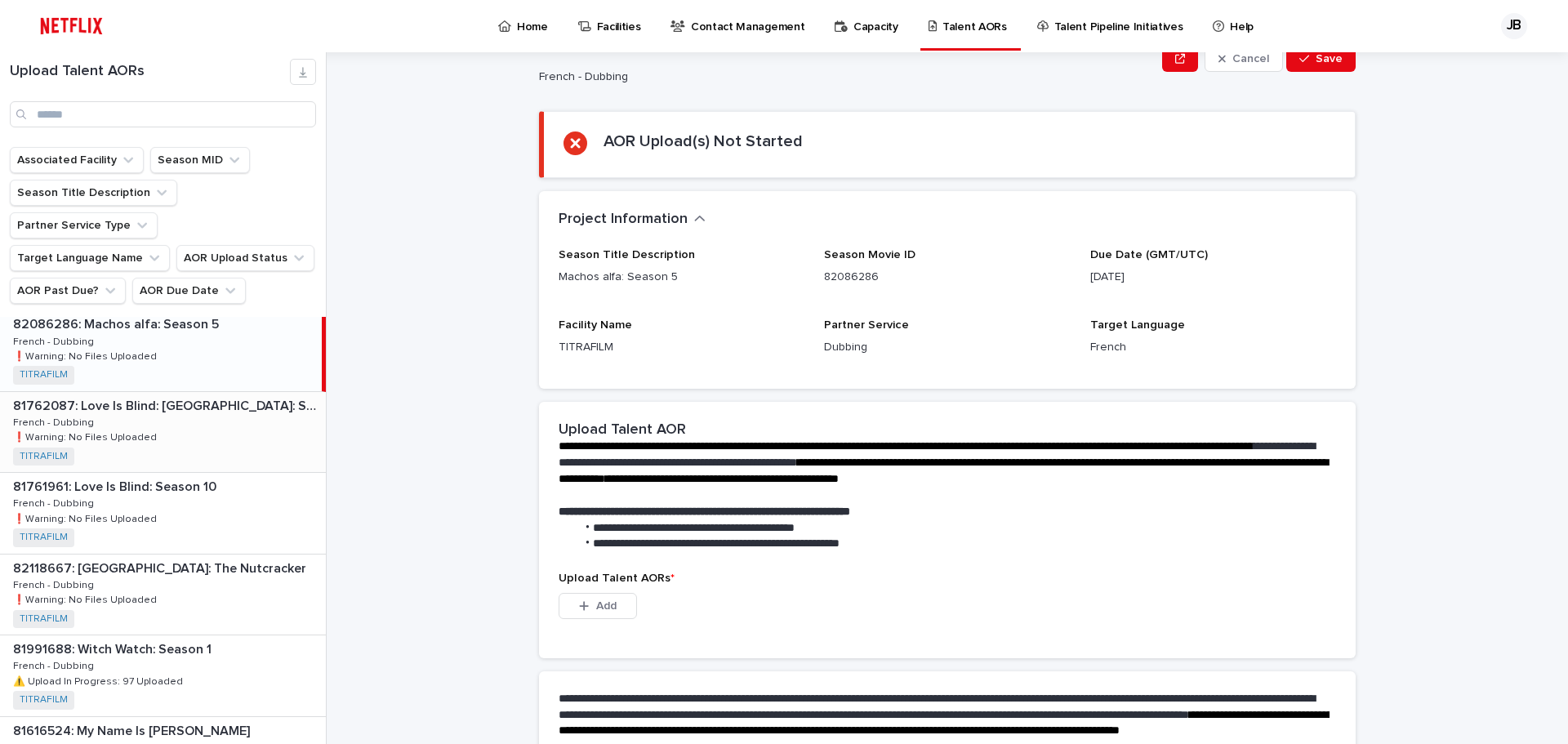
click at [201, 395] on div "81762087: Love Is Blind: [GEOGRAPHIC_DATA]: Season 2 81762087: Love Is Blind: […" at bounding box center [163, 432] width 326 height 80
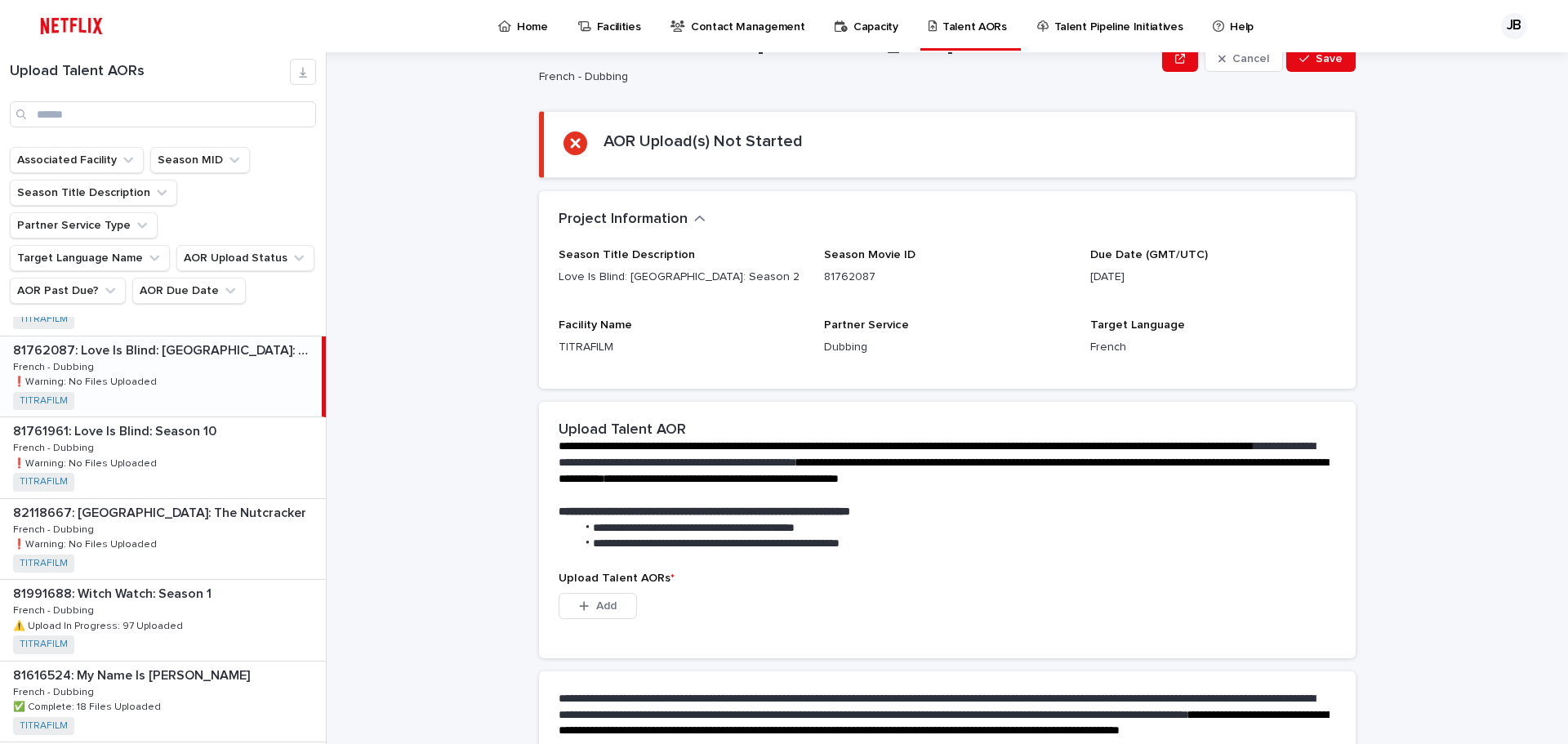
scroll to position [982, 0]
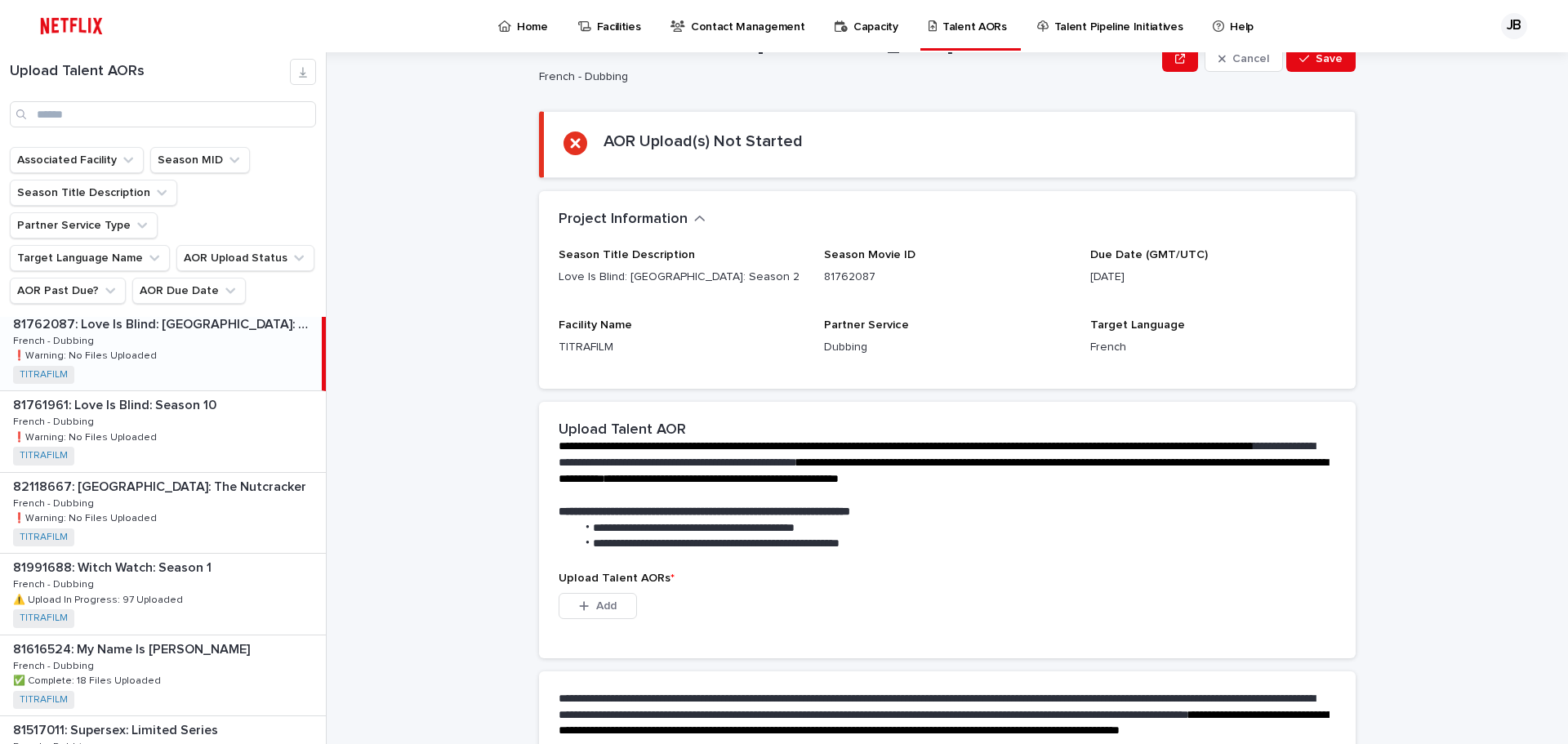
click at [201, 395] on div "81761961: Love Is Blind: Season 10 81761961: Love Is Blind: Season 10 French - …" at bounding box center [163, 431] width 326 height 80
click at [201, 473] on div "82118667: [GEOGRAPHIC_DATA]: The Nutcracker 82118667: [GEOGRAPHIC_DATA]: The Nu…" at bounding box center [163, 512] width 326 height 80
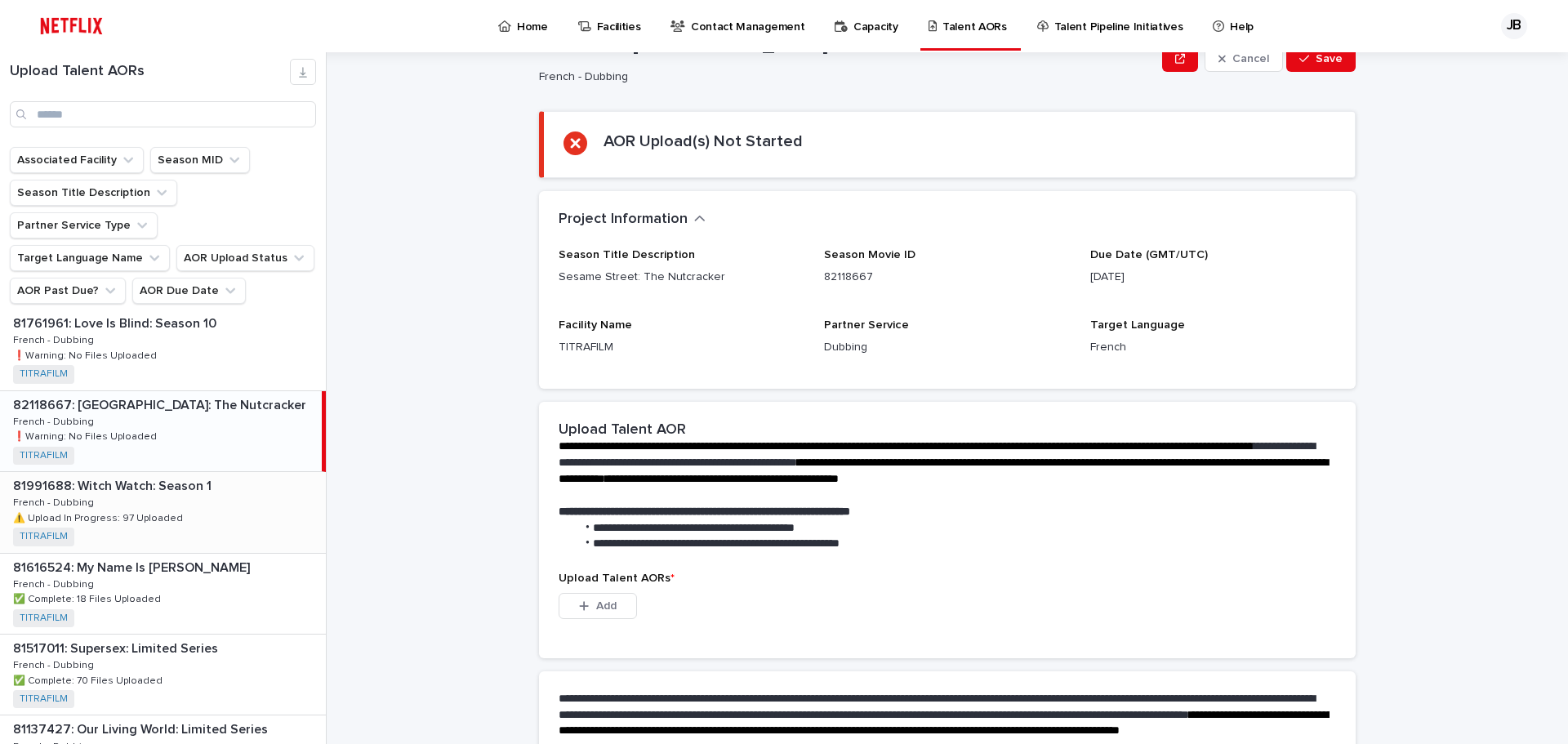
click at [195, 474] on div "81991688: Witch Watch: Season 1 81991688: Witch Watch: Season 1 French - Dubbin…" at bounding box center [163, 511] width 326 height 80
